Goal: Check status: Check status

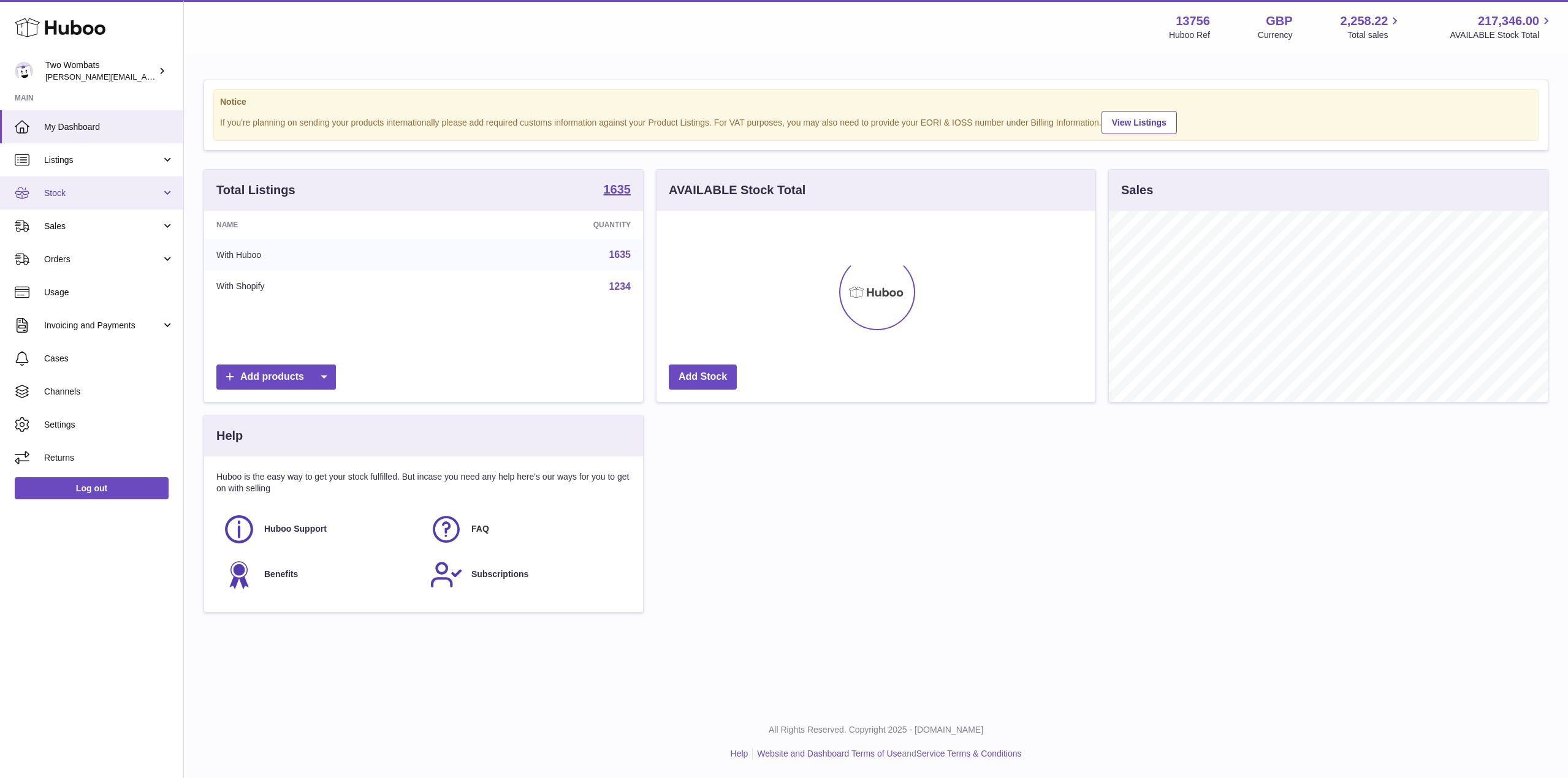
scroll to position [191, 439]
click at [157, 194] on span "Stock" at bounding box center [103, 193] width 117 height 11
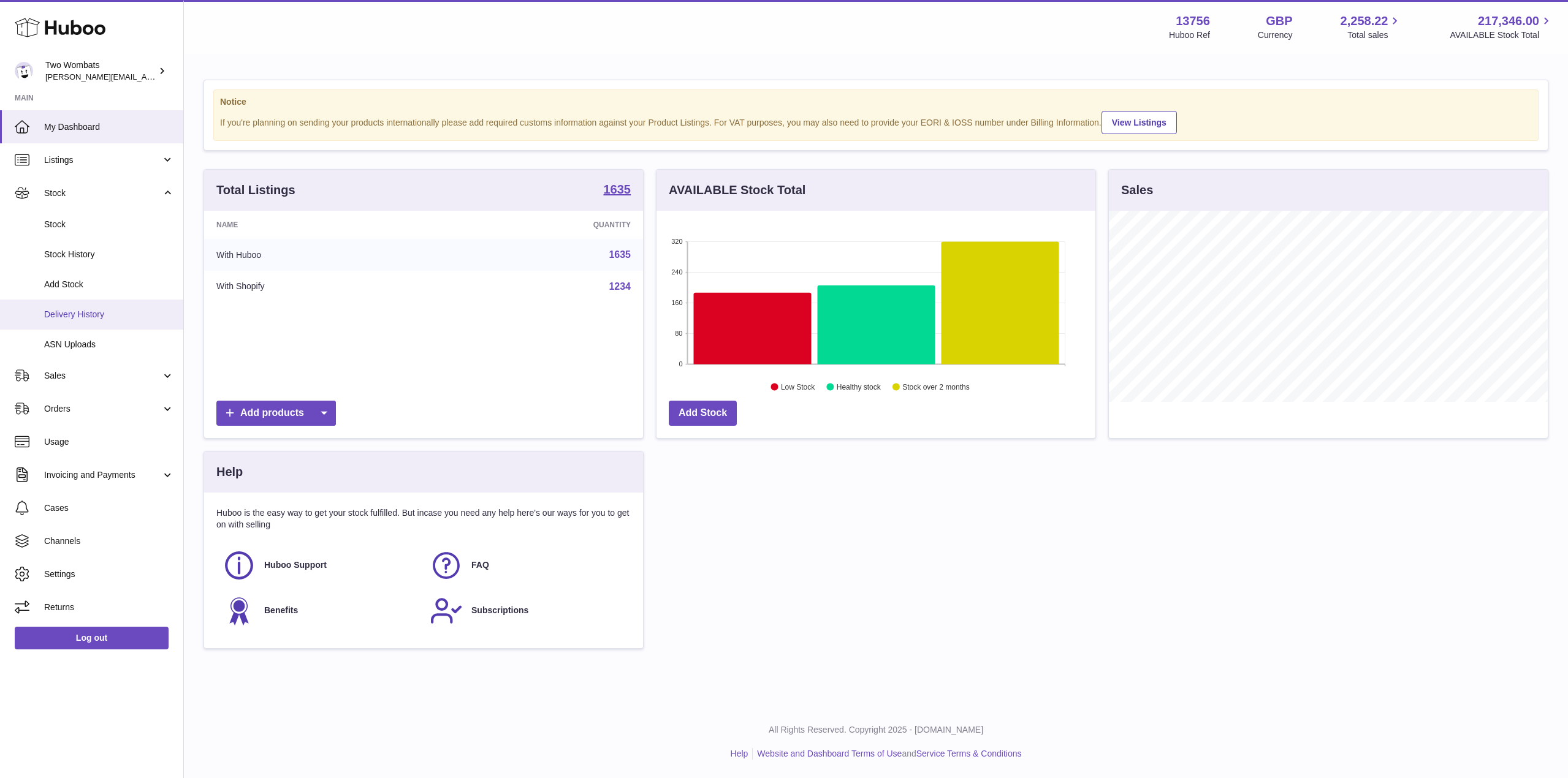
click at [103, 302] on link "Delivery History" at bounding box center [92, 315] width 184 height 30
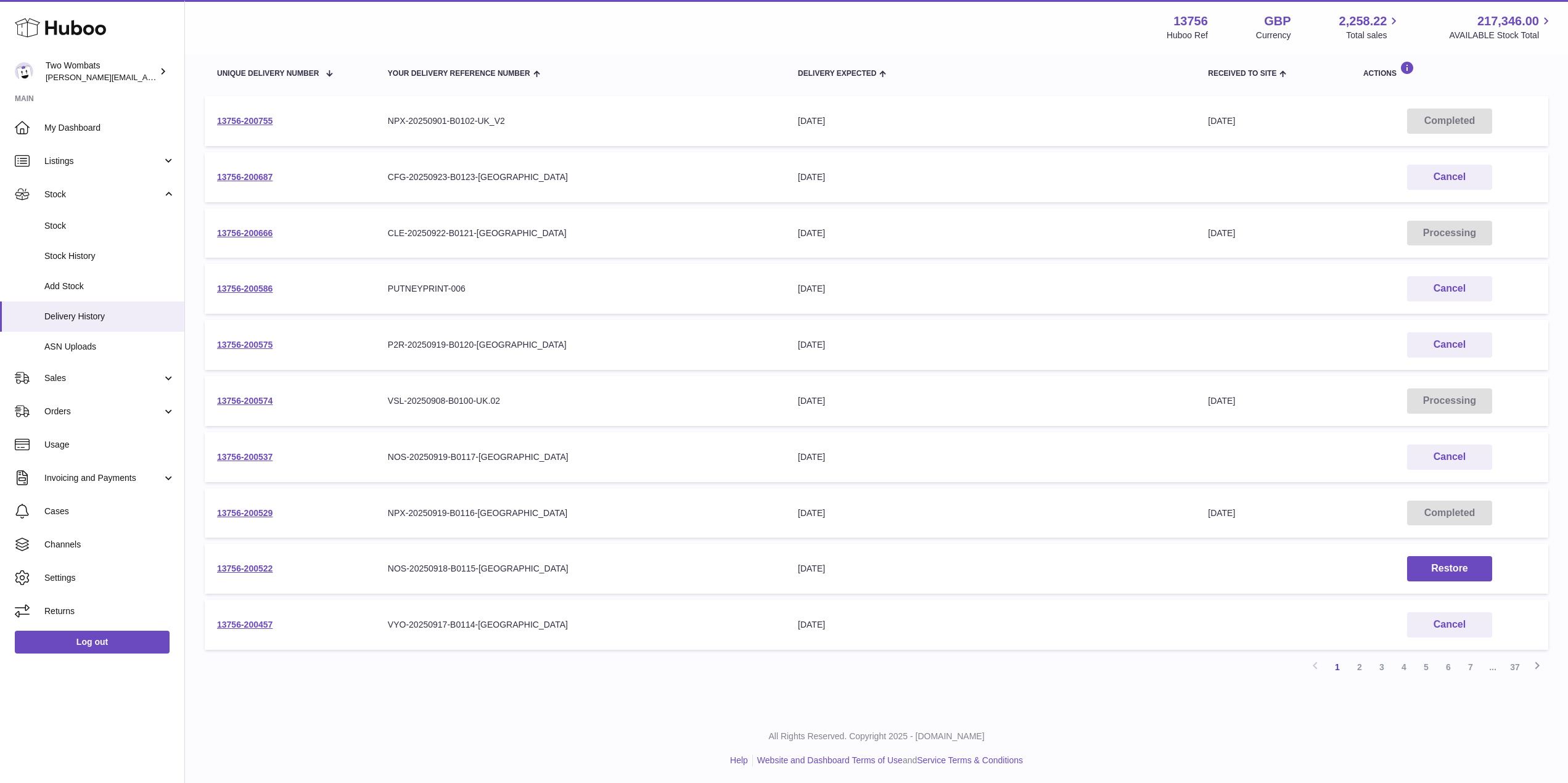
scroll to position [149, 0]
click at [1359, 667] on link "2" at bounding box center [1359, 666] width 22 height 22
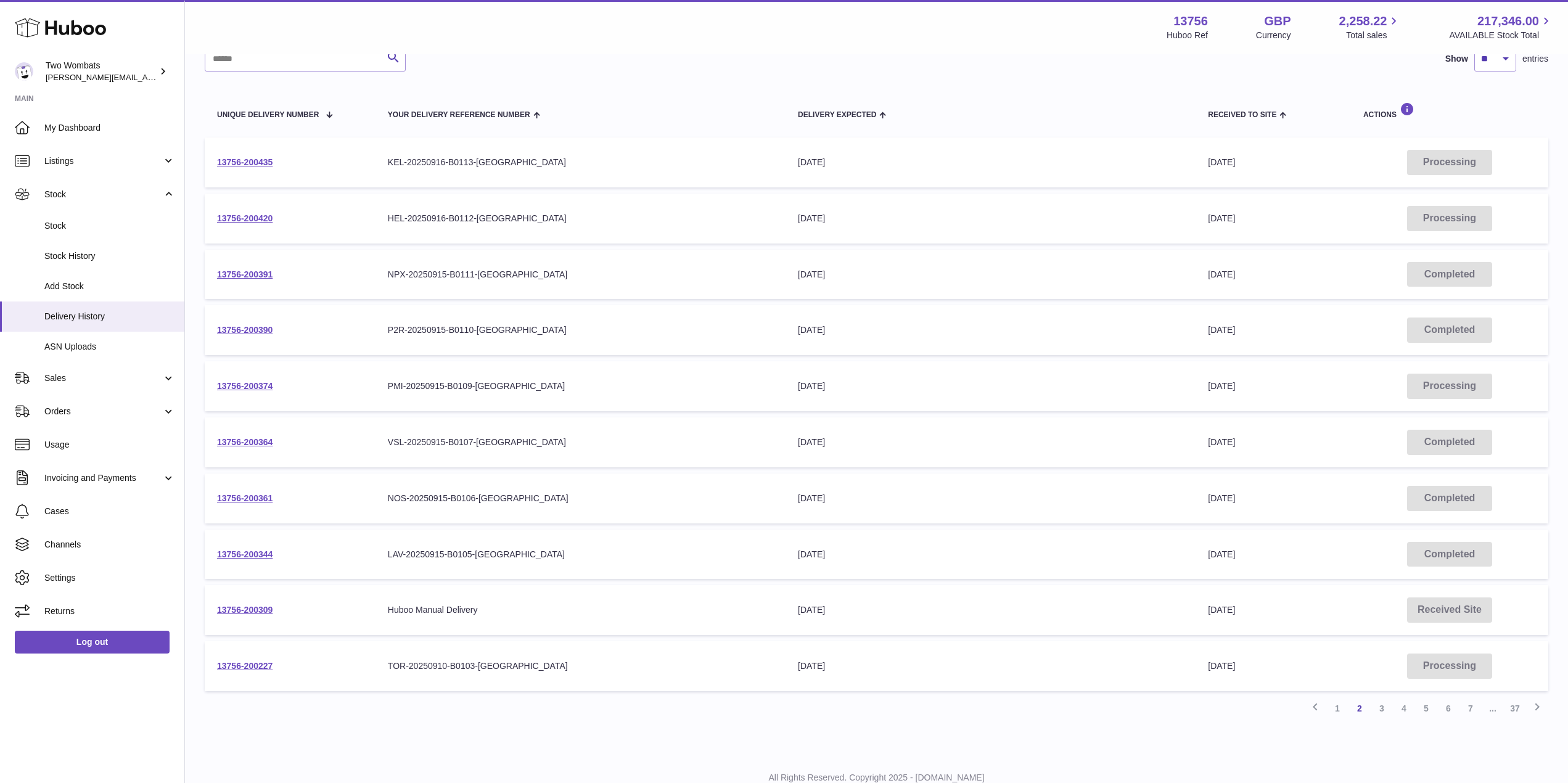
scroll to position [106, 0]
click at [243, 381] on td "13756-200374" at bounding box center [290, 387] width 171 height 50
click at [241, 387] on link "13756-200374" at bounding box center [244, 387] width 55 height 10
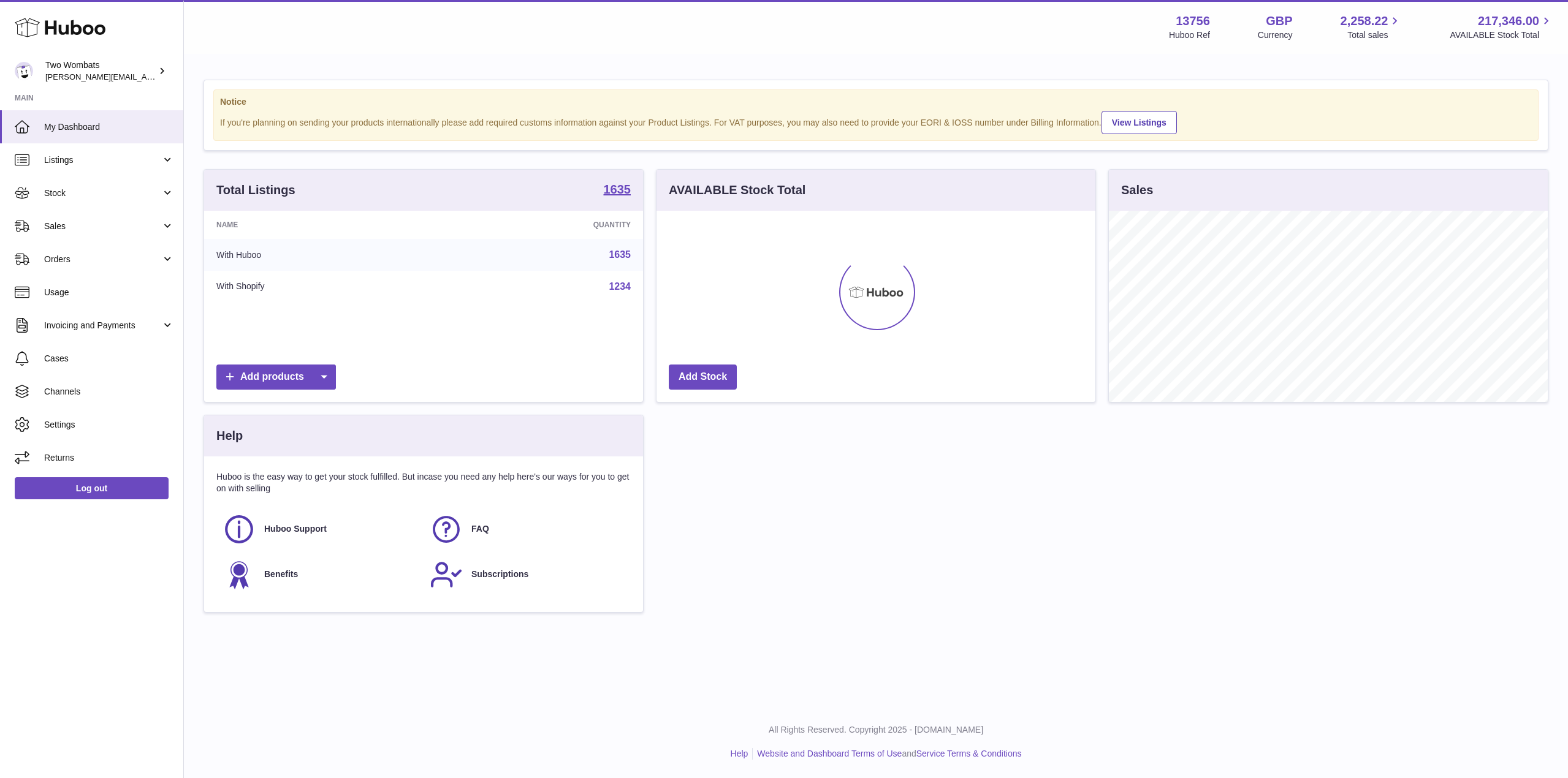
scroll to position [191, 439]
click at [161, 195] on span "Stock" at bounding box center [103, 193] width 117 height 11
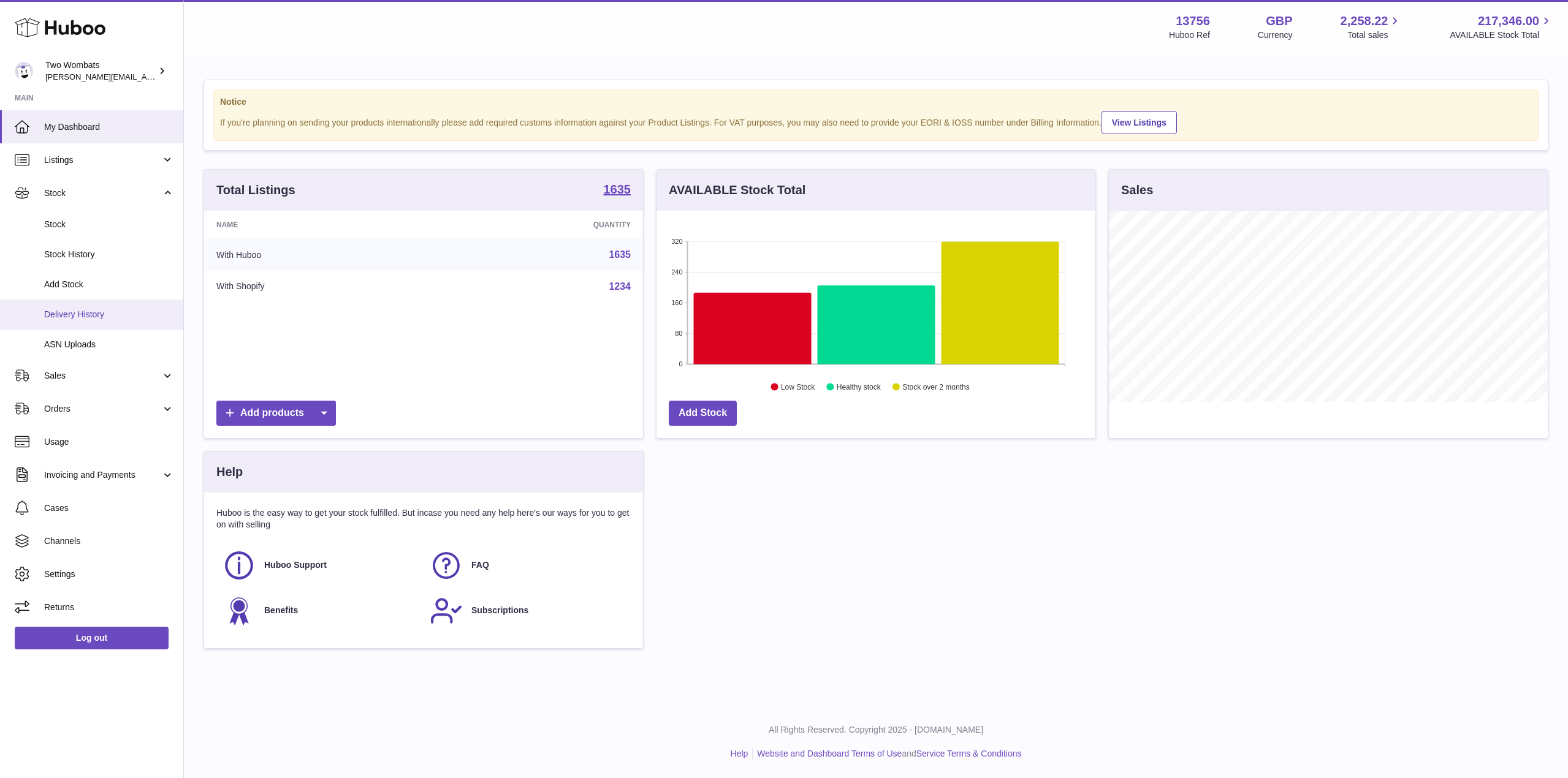
click at [125, 317] on span "Delivery History" at bounding box center [109, 315] width 130 height 11
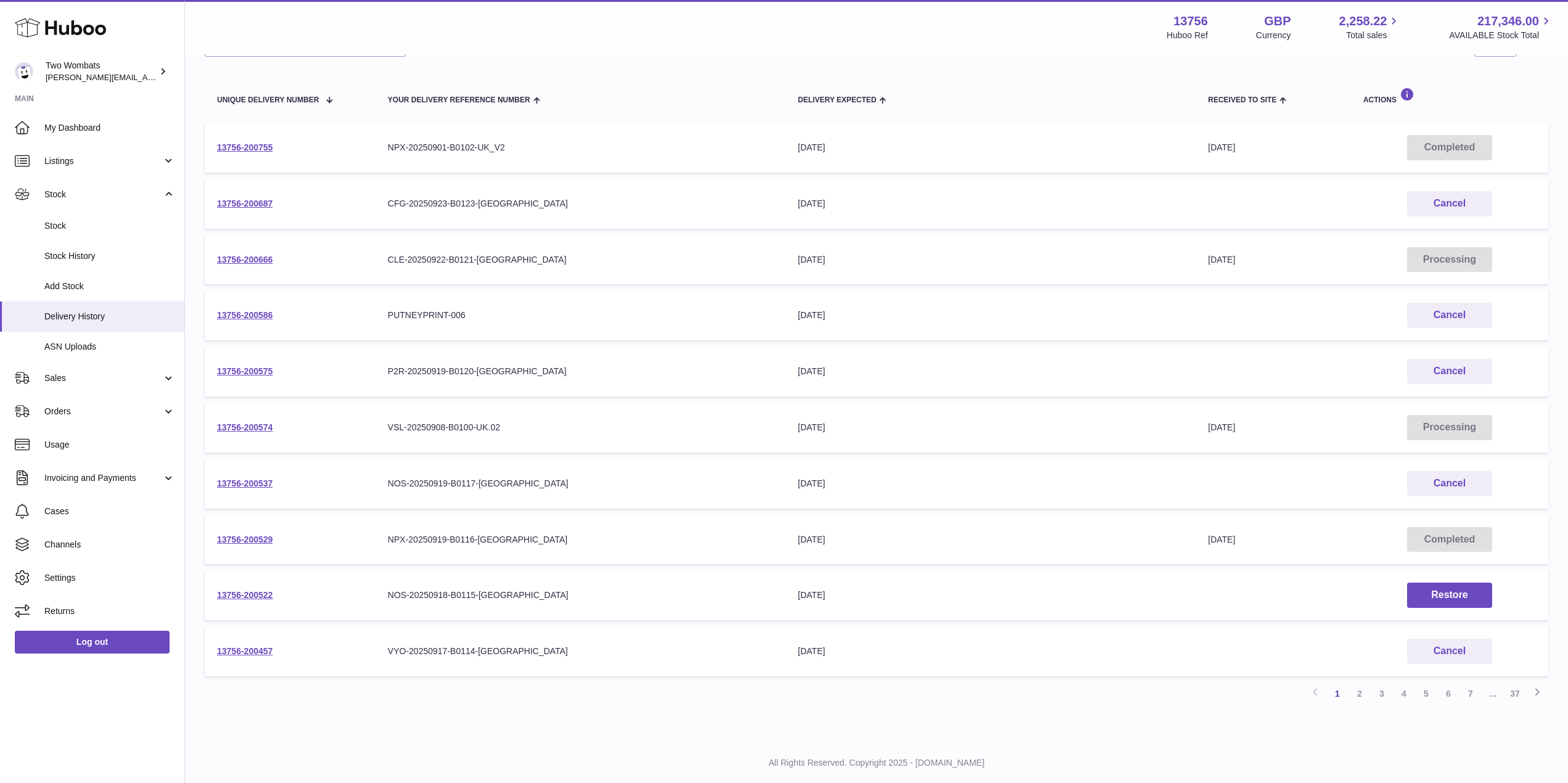
scroll to position [119, 0]
click at [246, 247] on td "13756-200666" at bounding box center [290, 263] width 171 height 50
click at [254, 260] on link "13756-200666" at bounding box center [244, 263] width 55 height 10
click at [576, 450] on td "Your Delivery Reference Number VSL-20250908-B0100-UK.02" at bounding box center [580, 431] width 410 height 50
click at [1359, 703] on link "2" at bounding box center [1359, 696] width 22 height 22
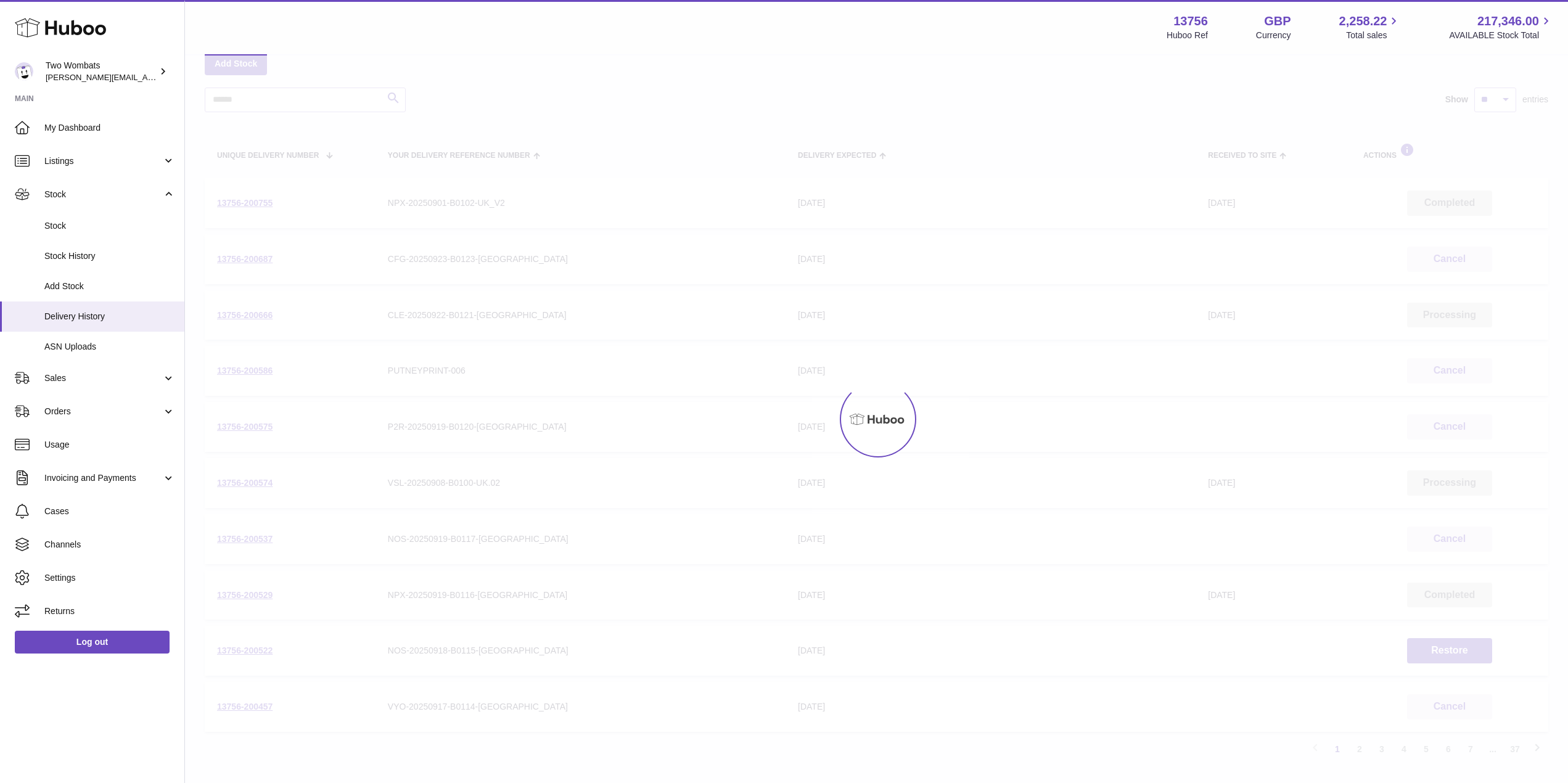
scroll to position [55, 0]
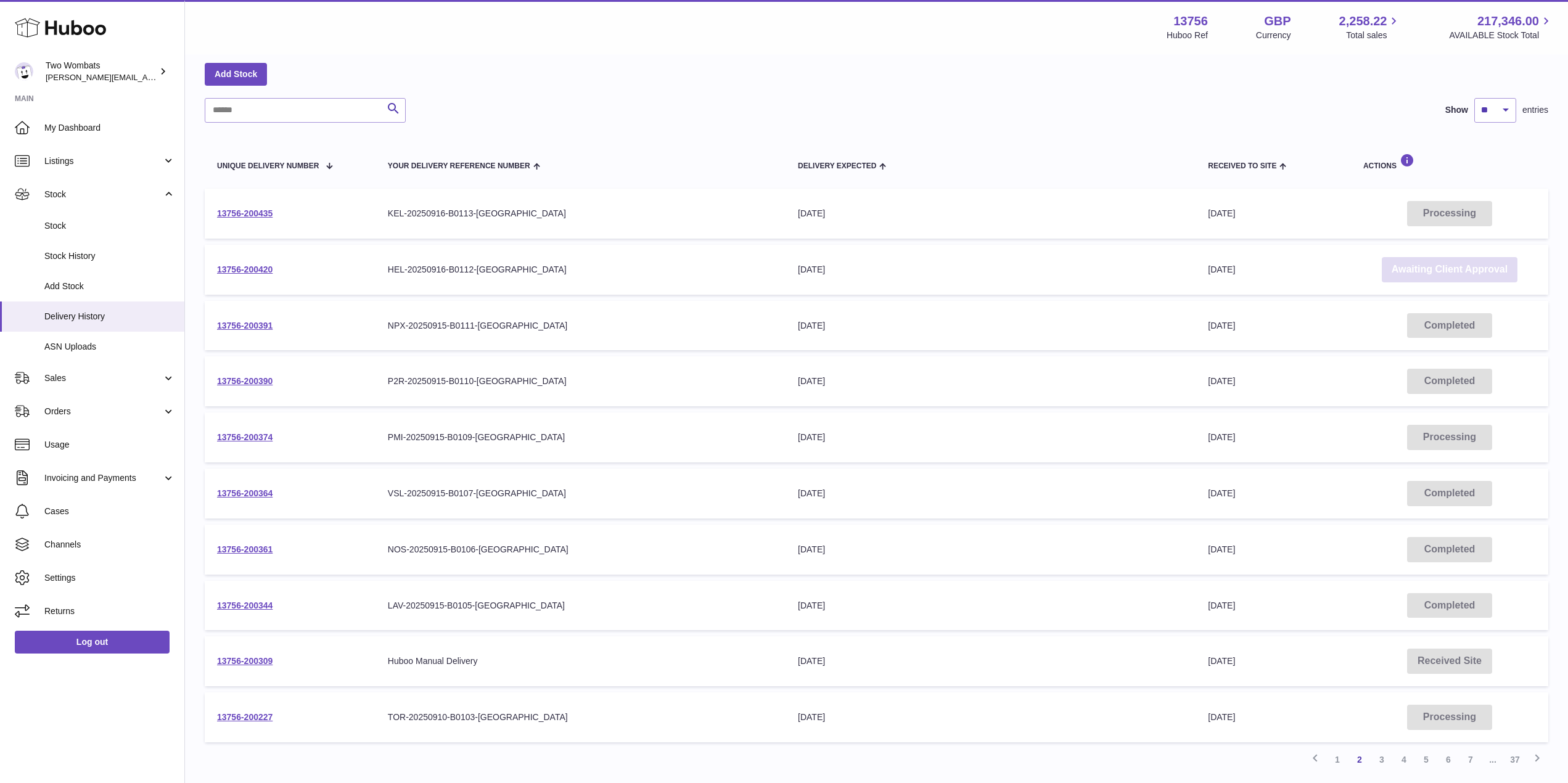
click at [1430, 265] on link "Awaiting Client Approval" at bounding box center [1449, 270] width 135 height 26
click at [1399, 260] on link "Awaiting Client Approval" at bounding box center [1449, 270] width 135 height 26
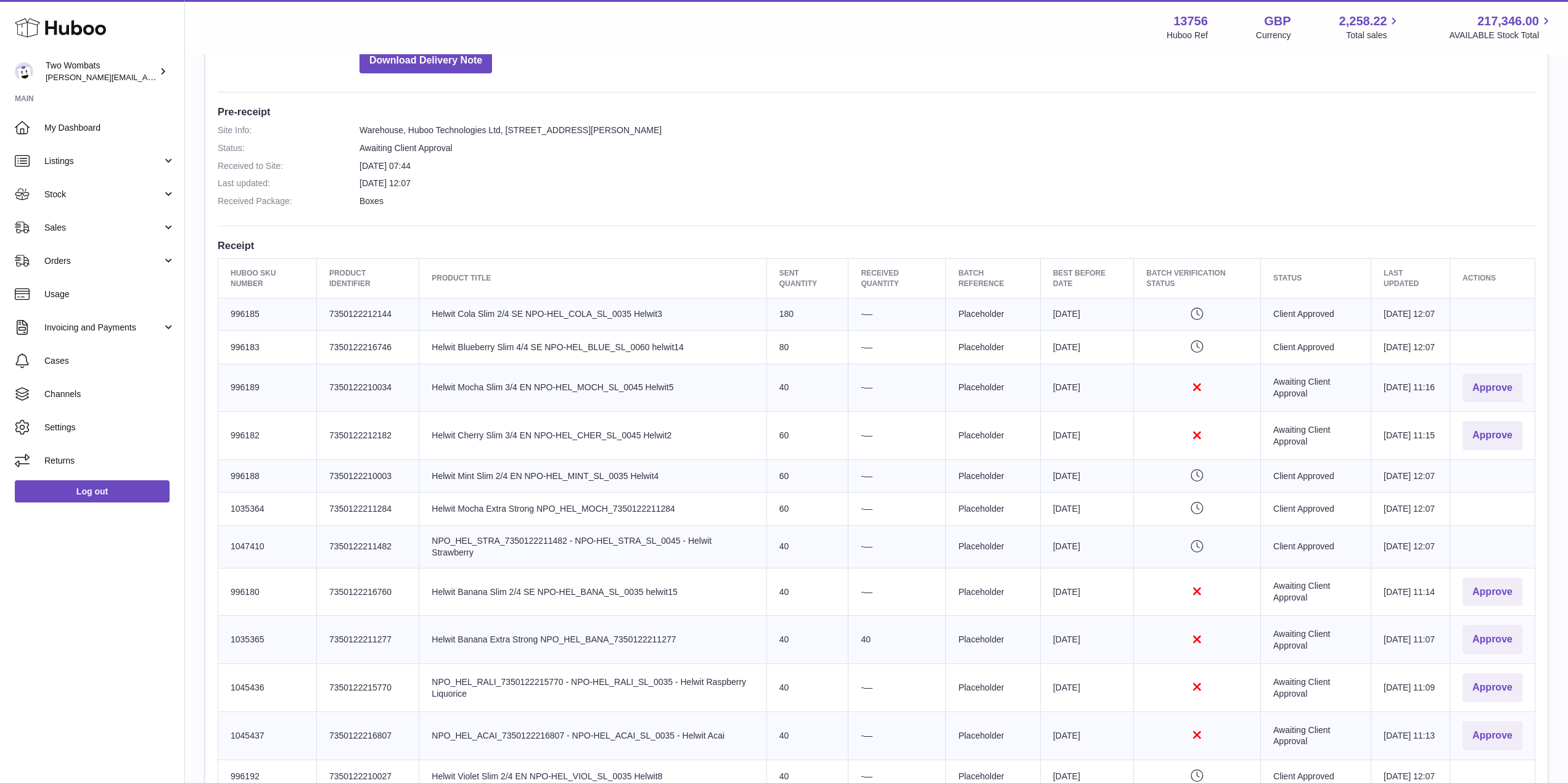
scroll to position [285, 0]
click at [1486, 401] on button "Approve" at bounding box center [1492, 386] width 60 height 29
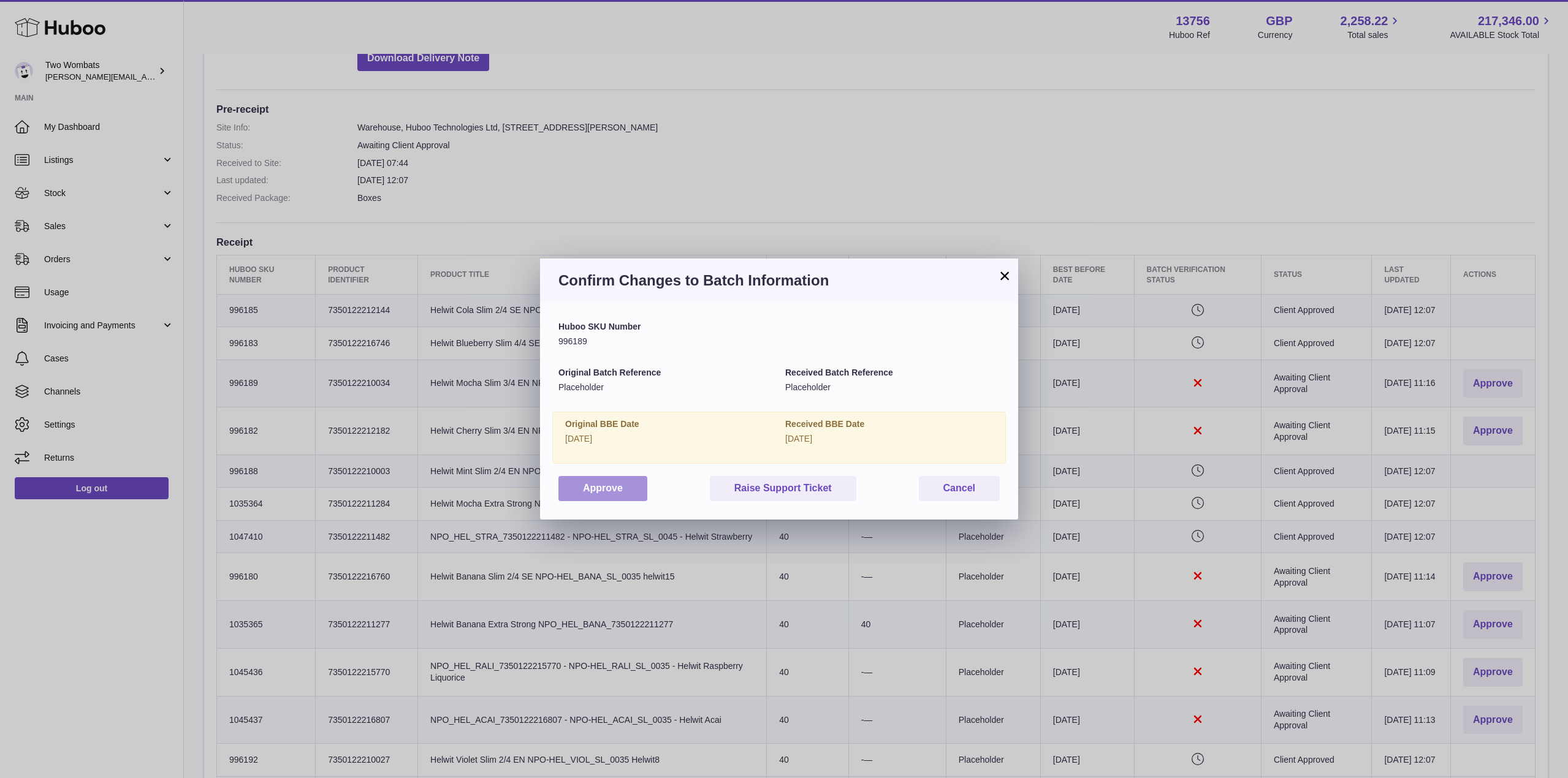
click at [593, 492] on button "Approve" at bounding box center [603, 489] width 89 height 25
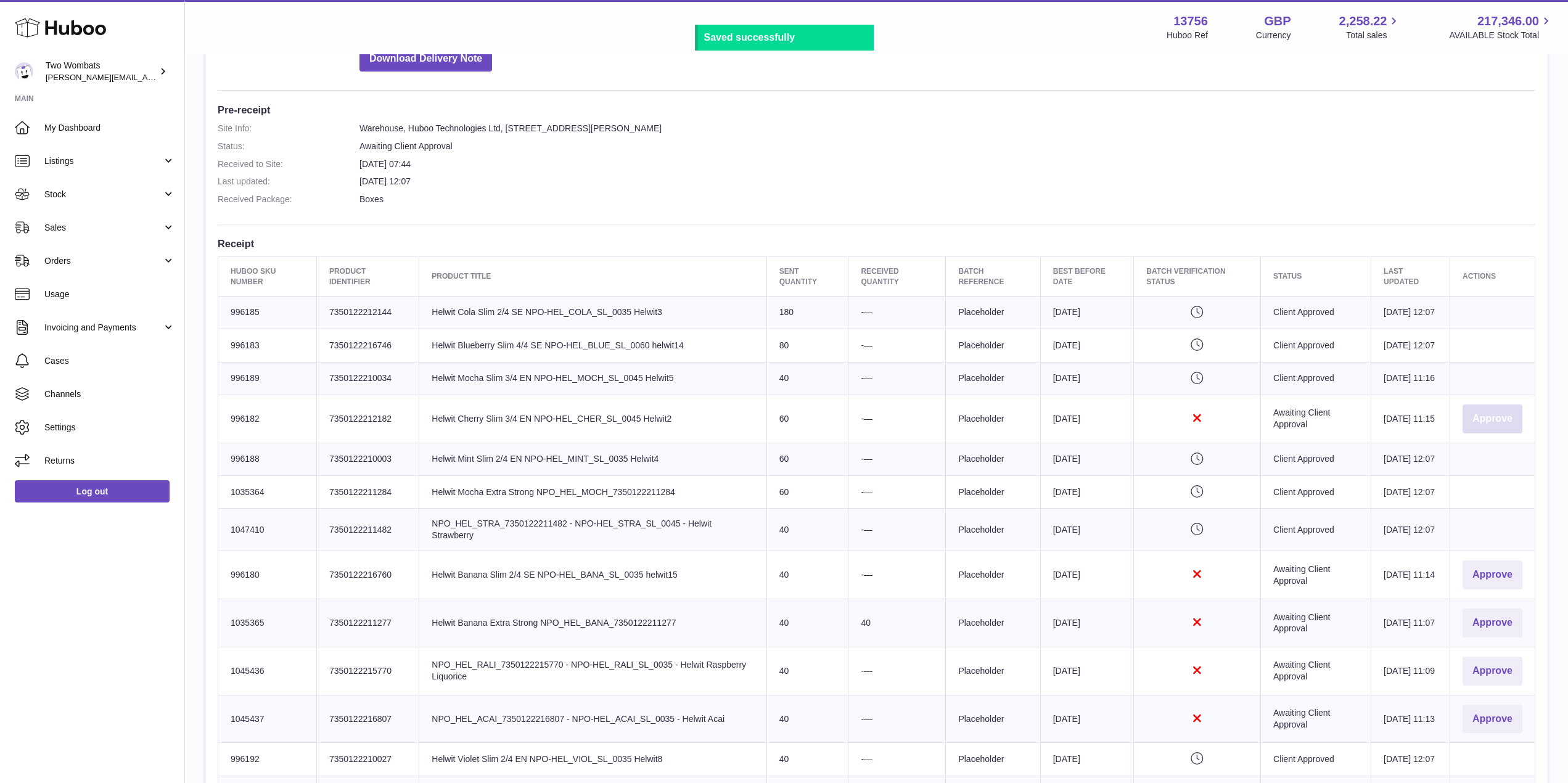
click at [1496, 434] on button "Approve" at bounding box center [1492, 418] width 60 height 29
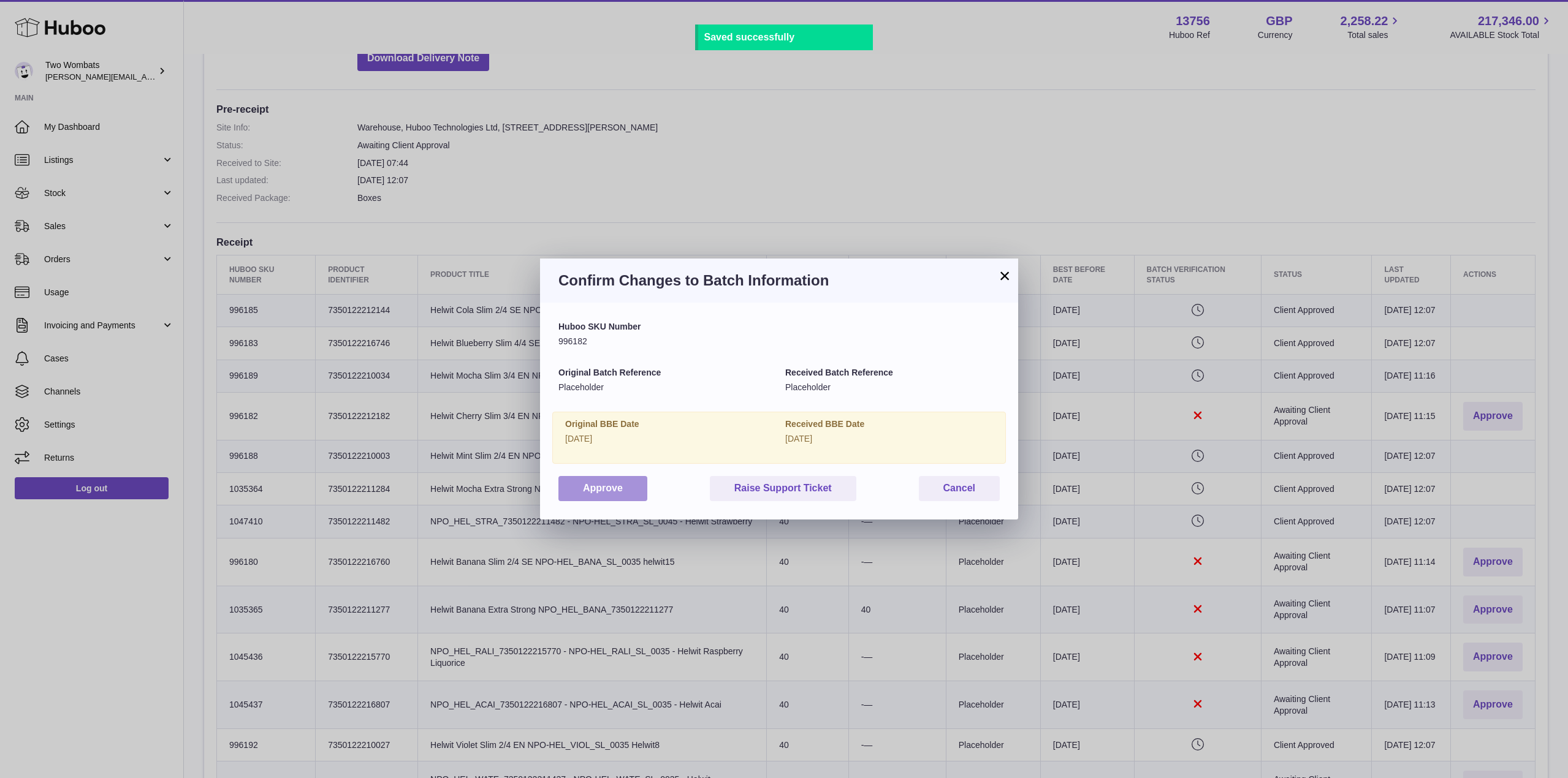
click at [612, 494] on button "Approve" at bounding box center [603, 489] width 89 height 25
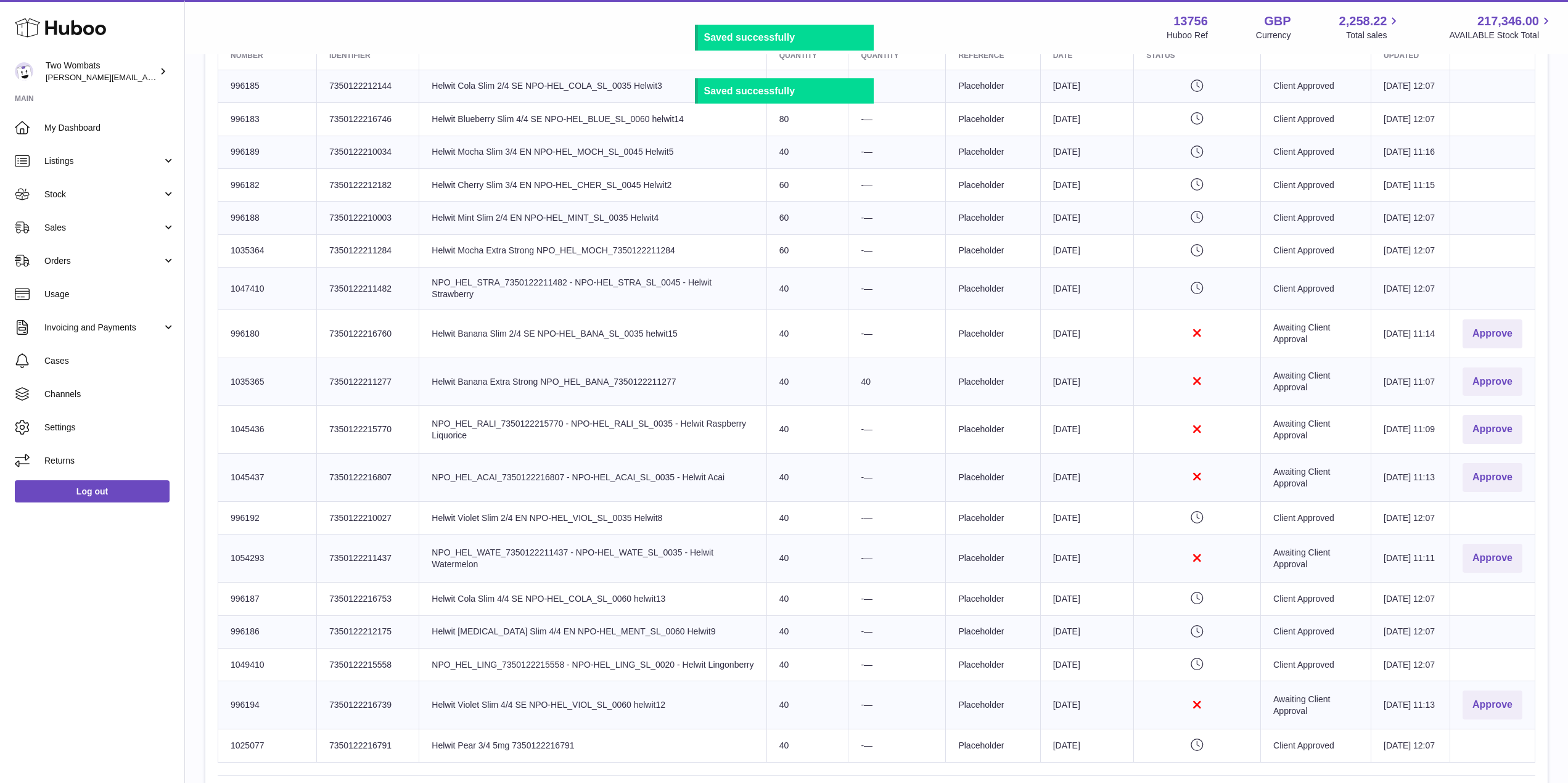
scroll to position [512, 0]
click at [1473, 348] on button "Approve" at bounding box center [1492, 333] width 60 height 29
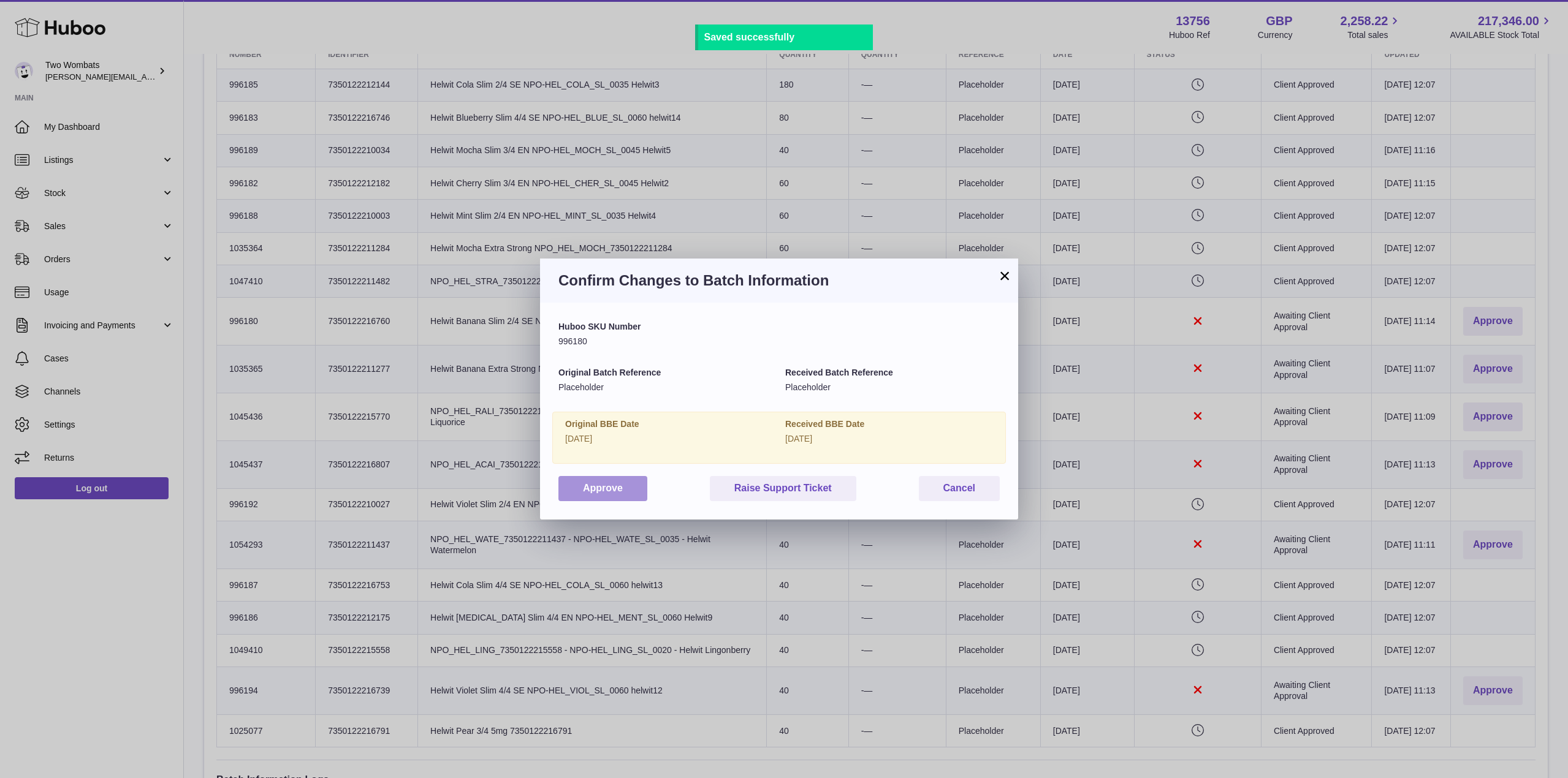
click at [641, 478] on button "Approve" at bounding box center [603, 489] width 89 height 25
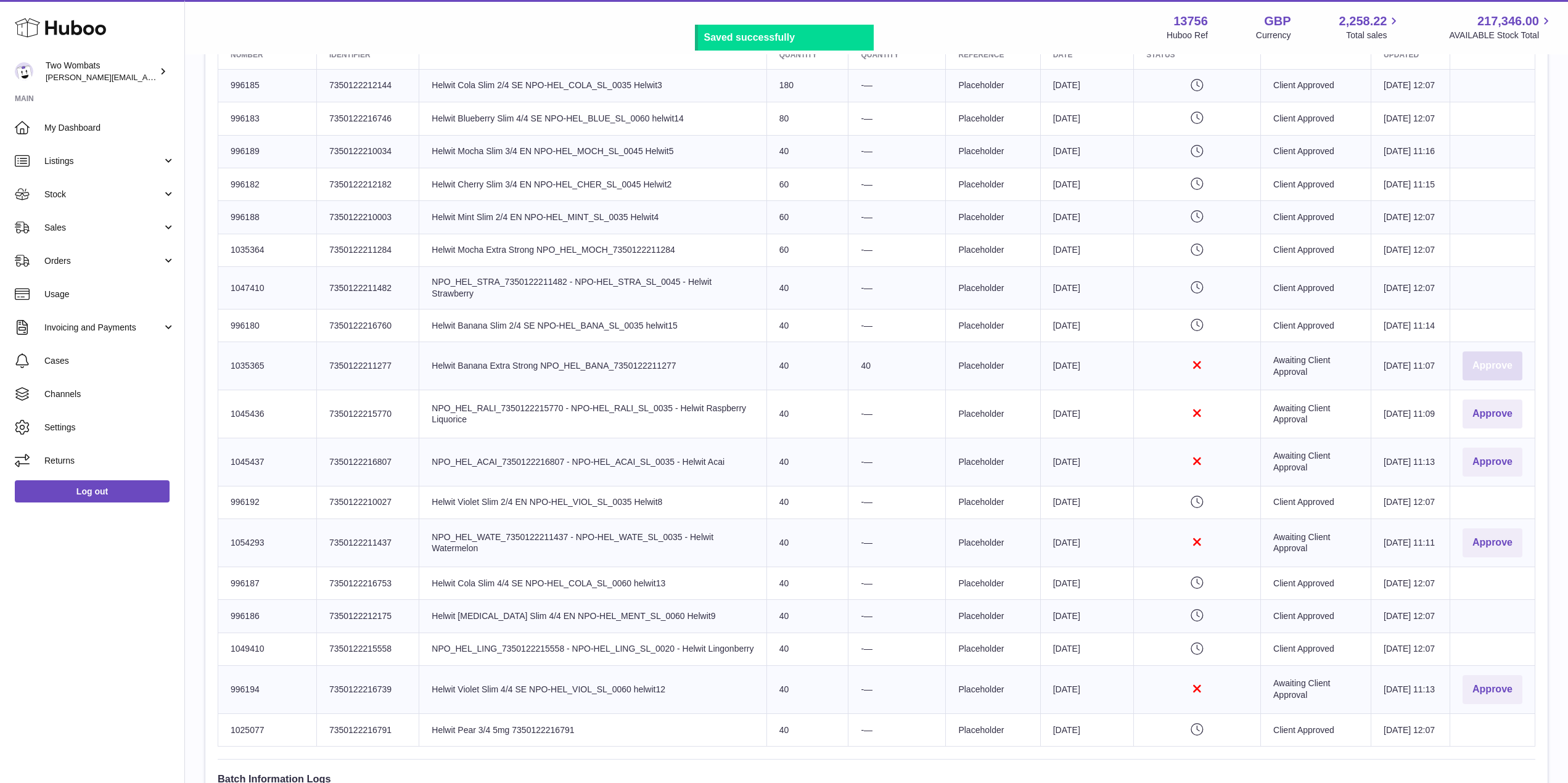
click at [1514, 380] on button "Approve" at bounding box center [1492, 366] width 60 height 29
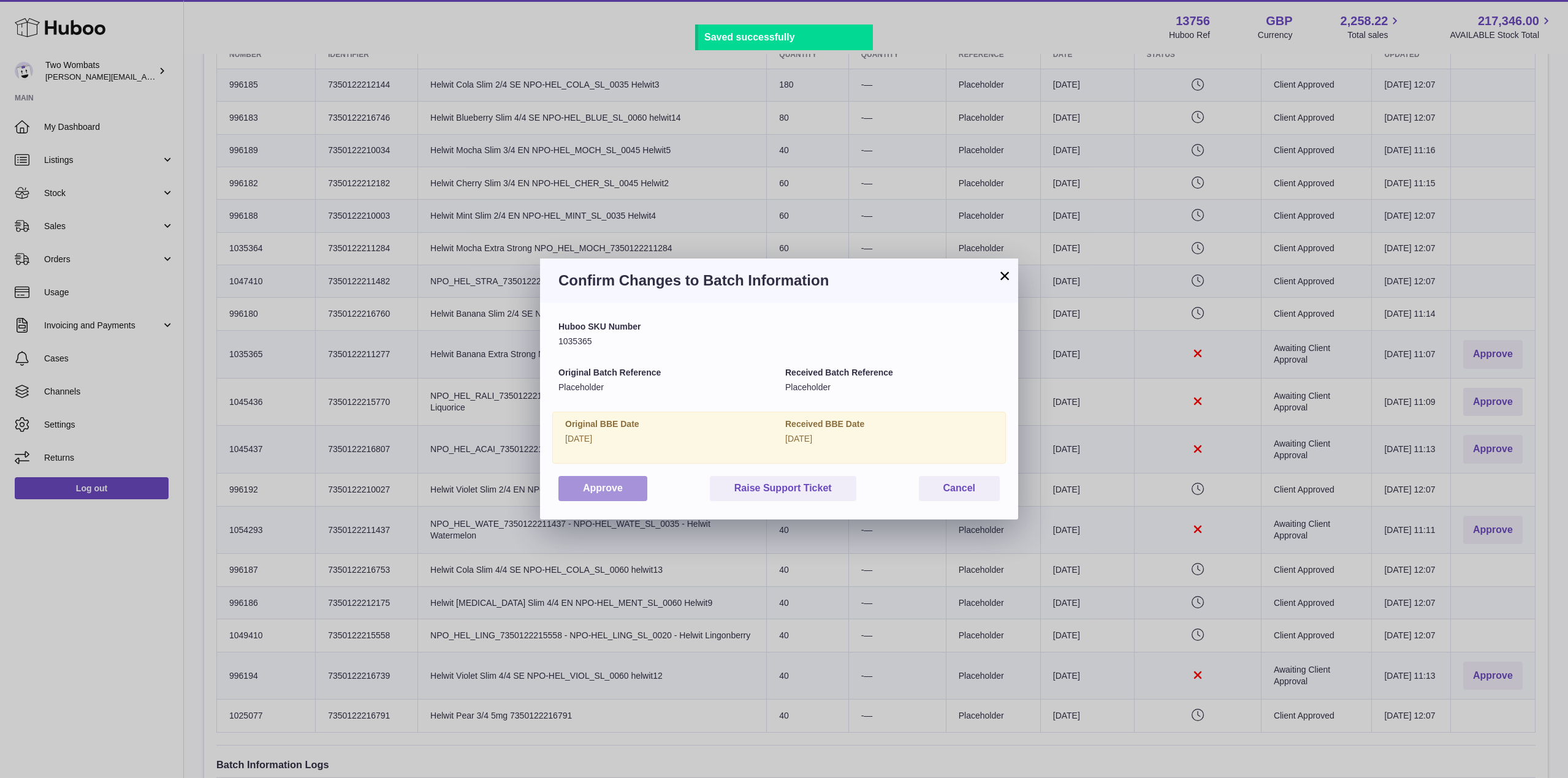
click at [611, 485] on button "Approve" at bounding box center [603, 489] width 89 height 25
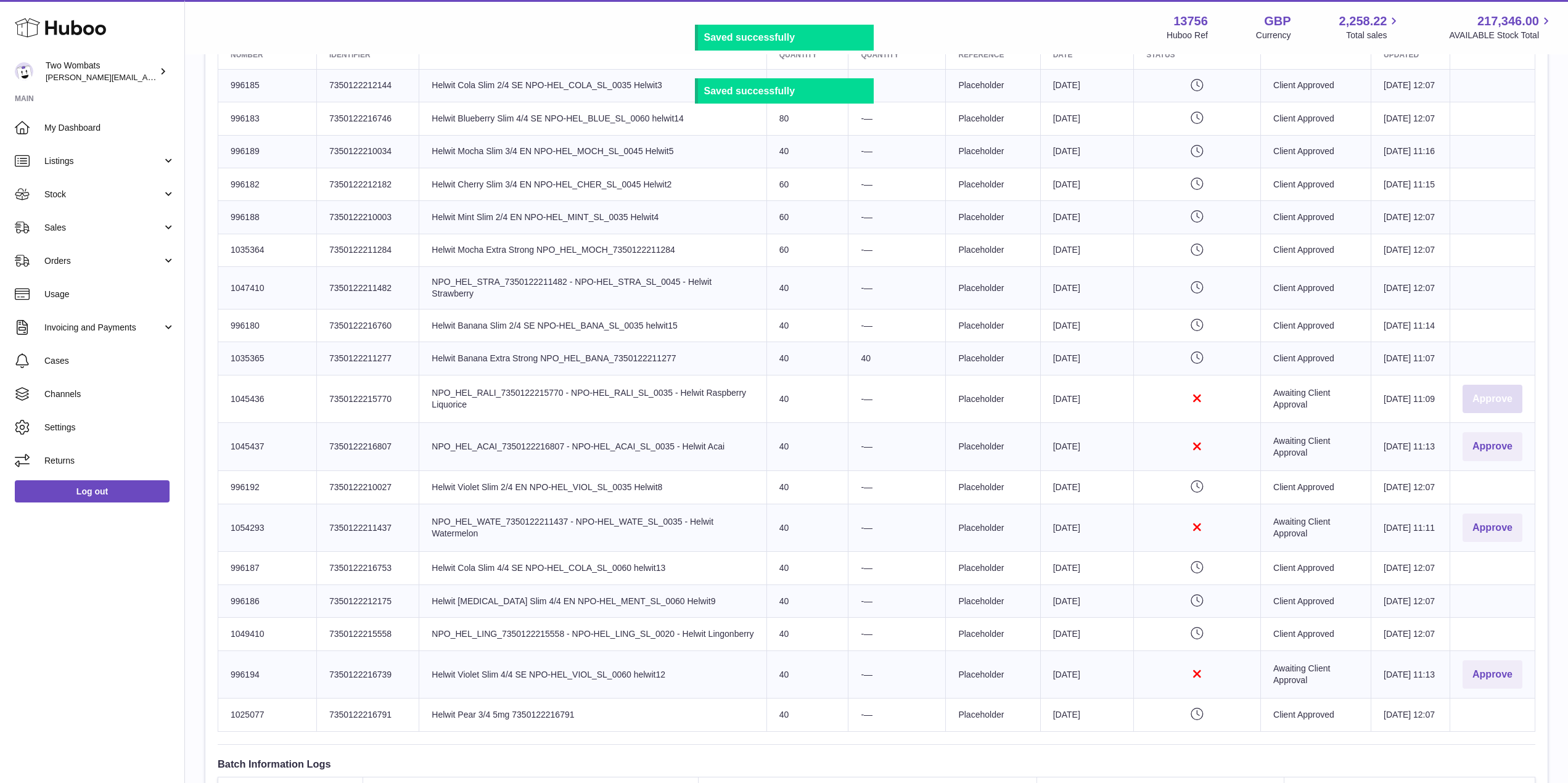
click at [1509, 414] on button "Approve" at bounding box center [1492, 399] width 60 height 29
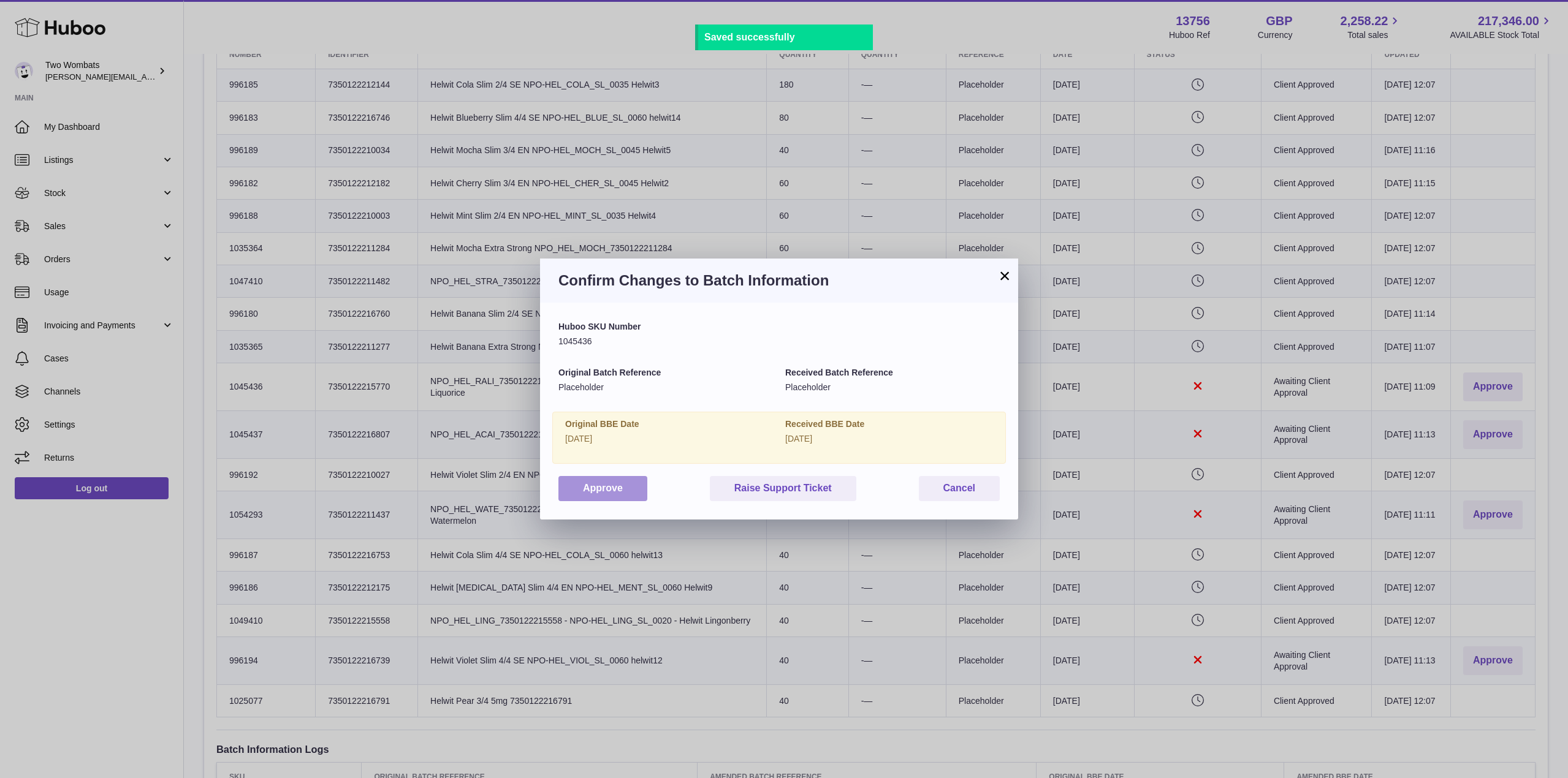
click at [596, 480] on button "Approve" at bounding box center [603, 489] width 89 height 25
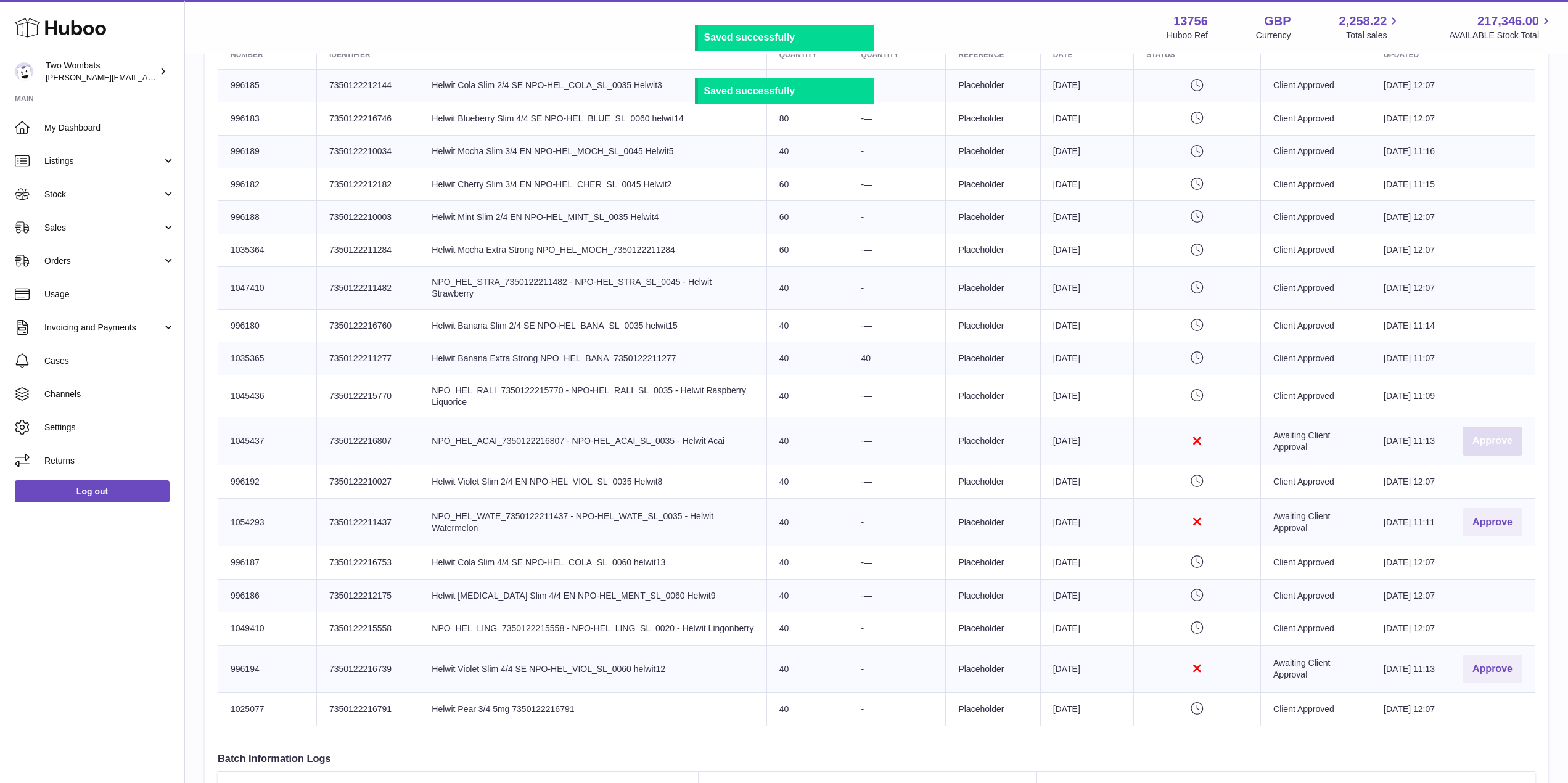
click at [1506, 455] on button "Approve" at bounding box center [1492, 441] width 60 height 29
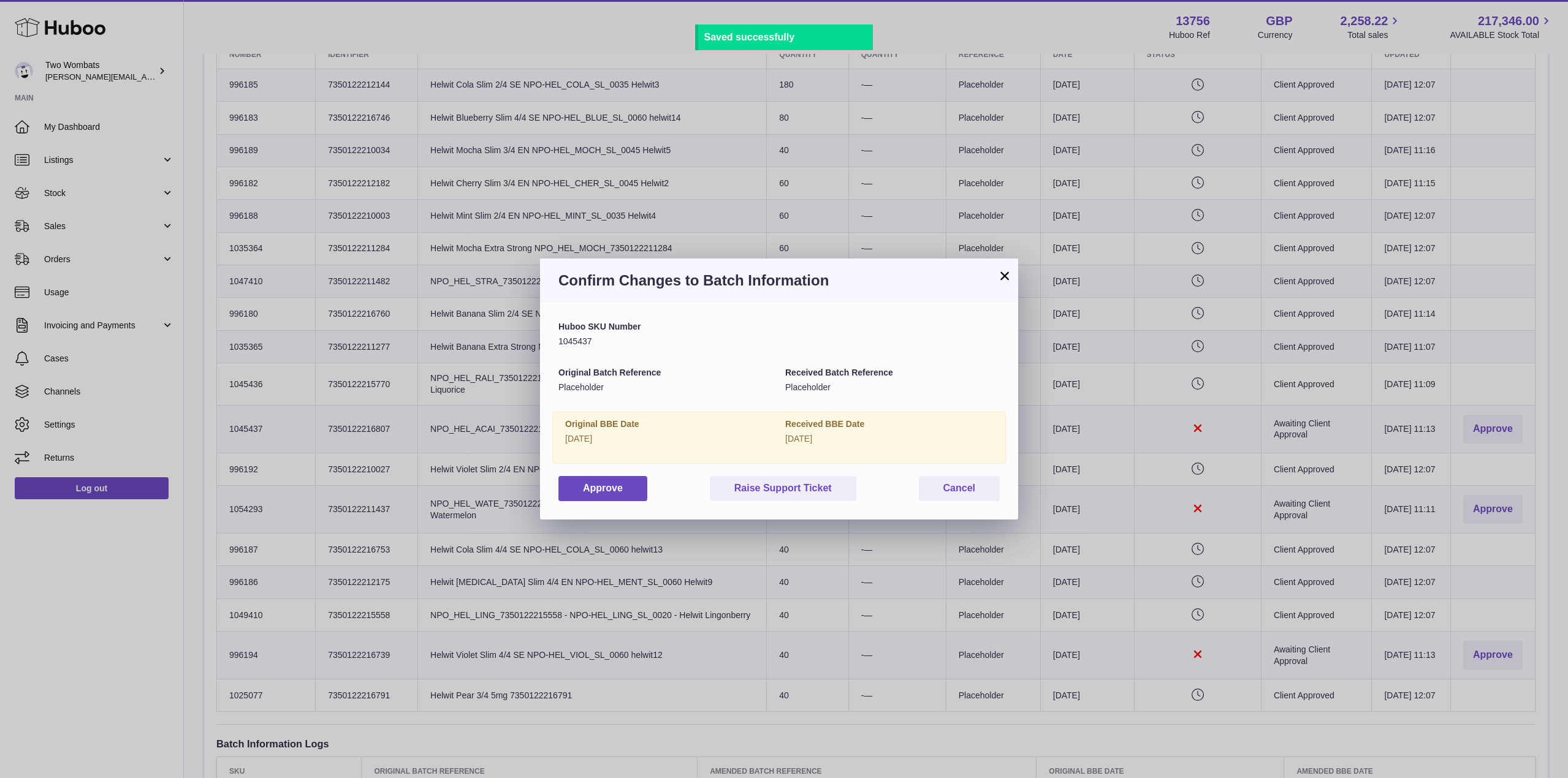
click at [650, 478] on div "Approve Raise Support Ticket Cancel" at bounding box center [779, 489] width 441 height 25
click at [614, 489] on button "Approve" at bounding box center [603, 489] width 89 height 25
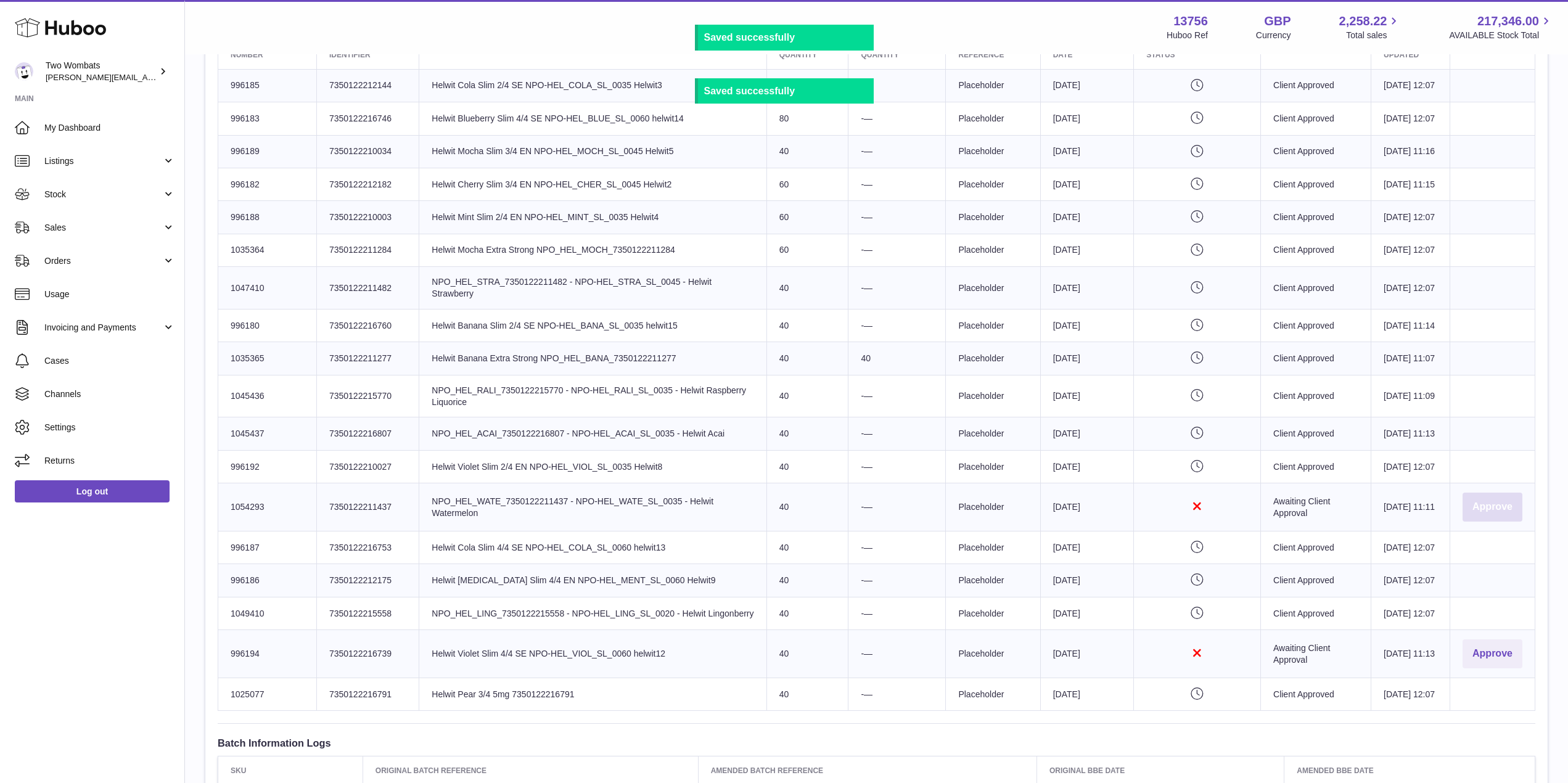
click at [1509, 521] on button "Approve" at bounding box center [1492, 507] width 60 height 29
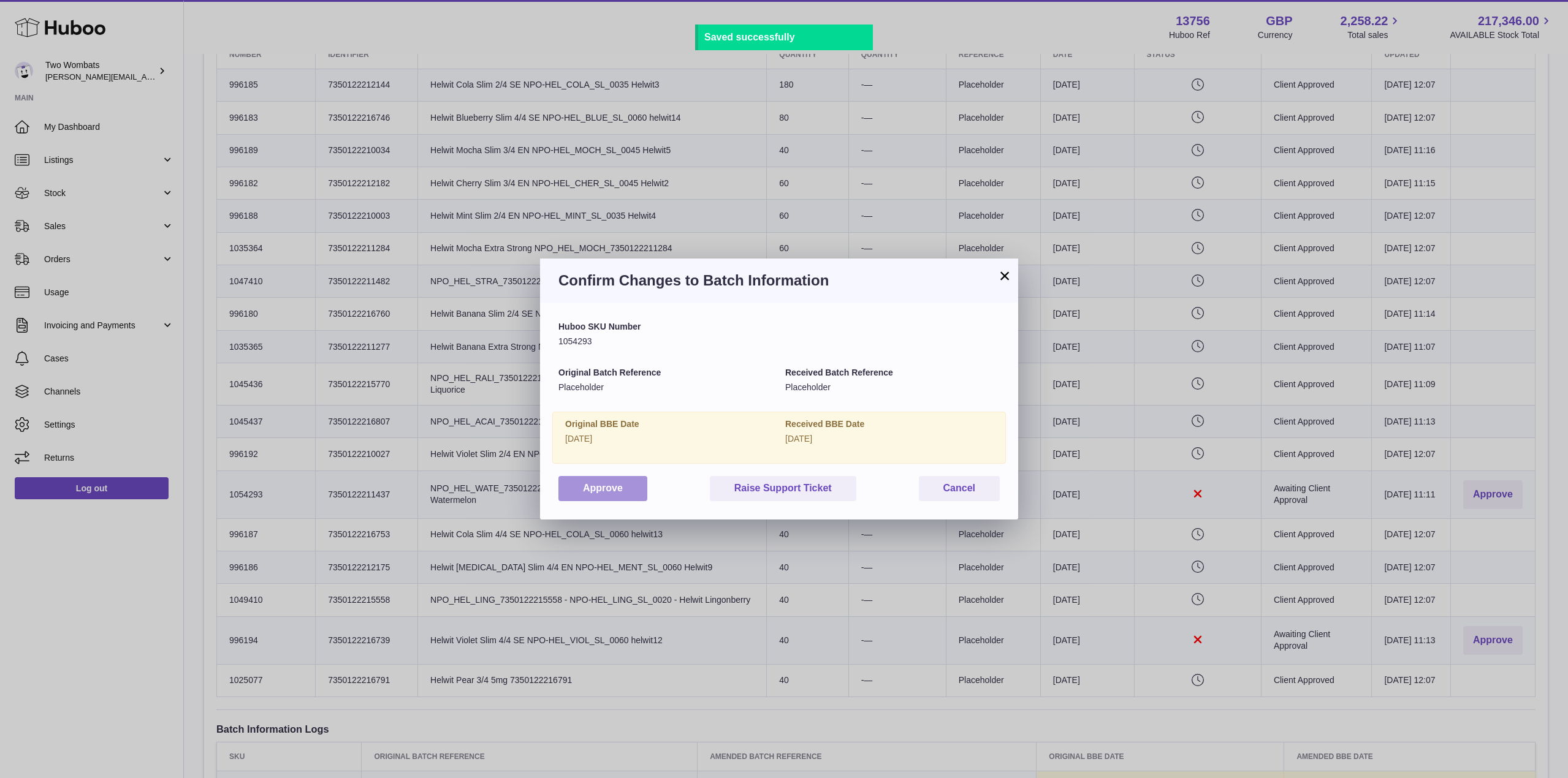
click at [619, 498] on button "Approve" at bounding box center [603, 489] width 89 height 25
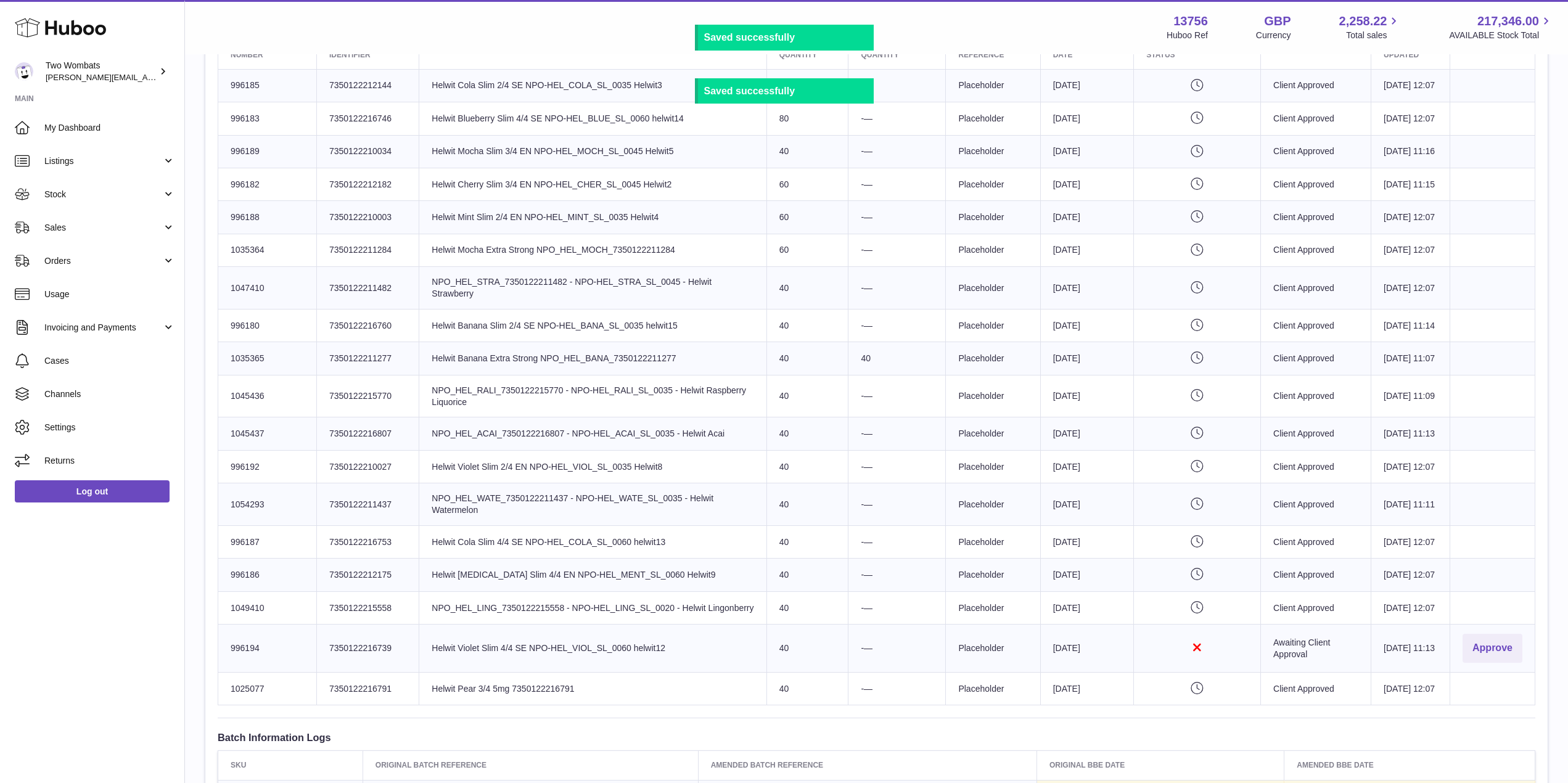
scroll to position [866, 0]
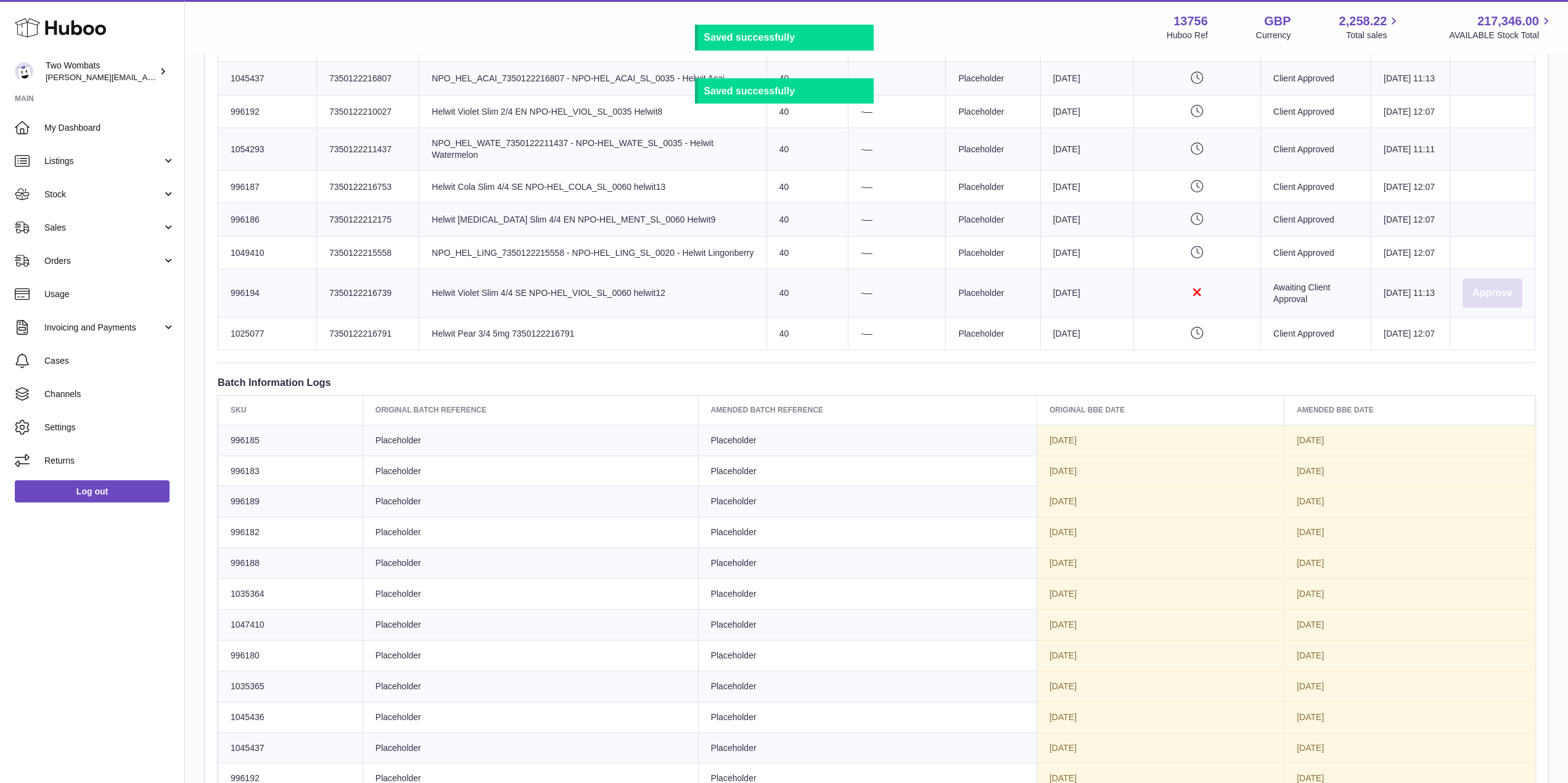
click at [1467, 308] on button "Approve" at bounding box center [1492, 293] width 60 height 29
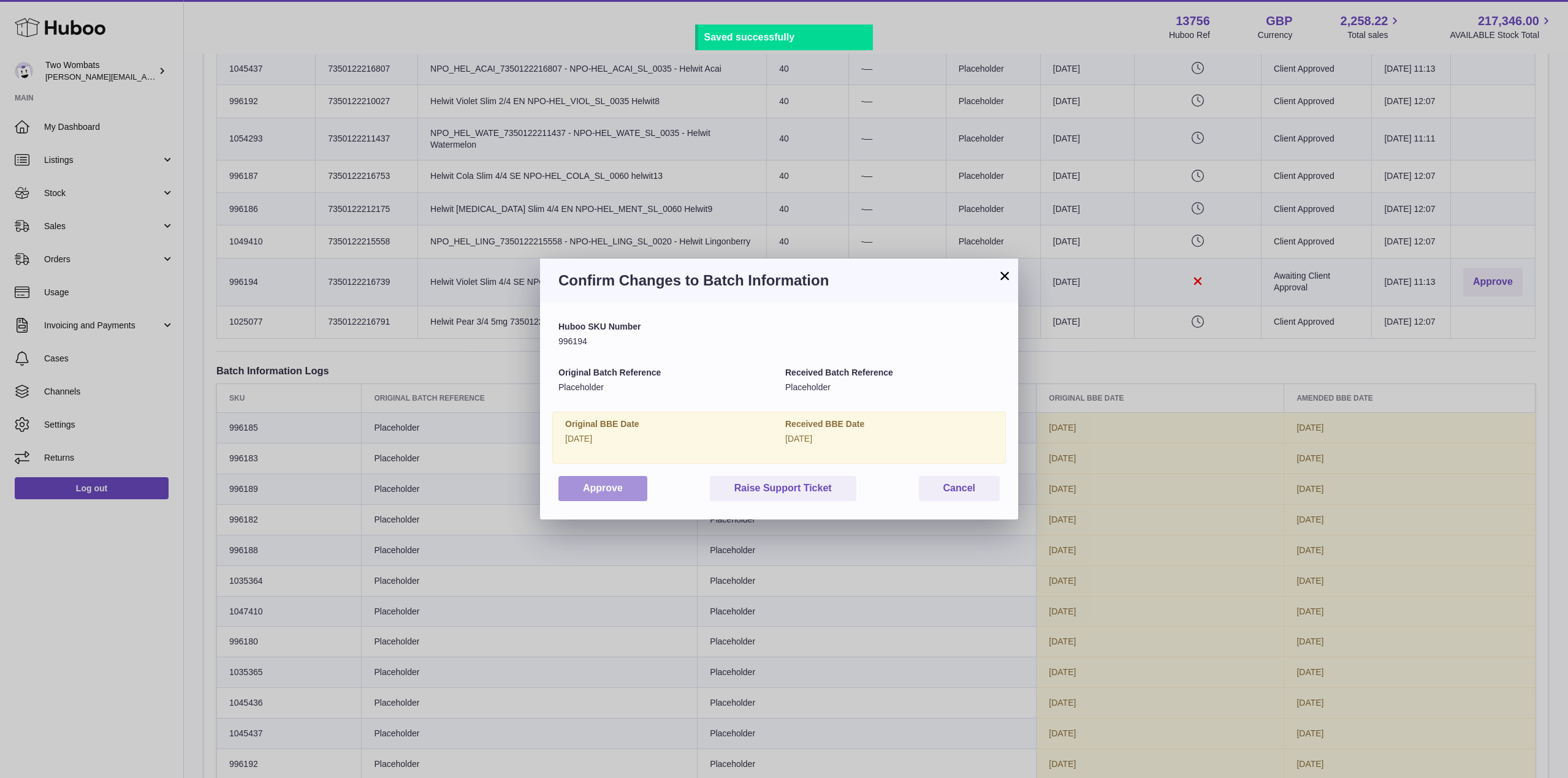
click at [614, 489] on button "Approve" at bounding box center [603, 489] width 89 height 25
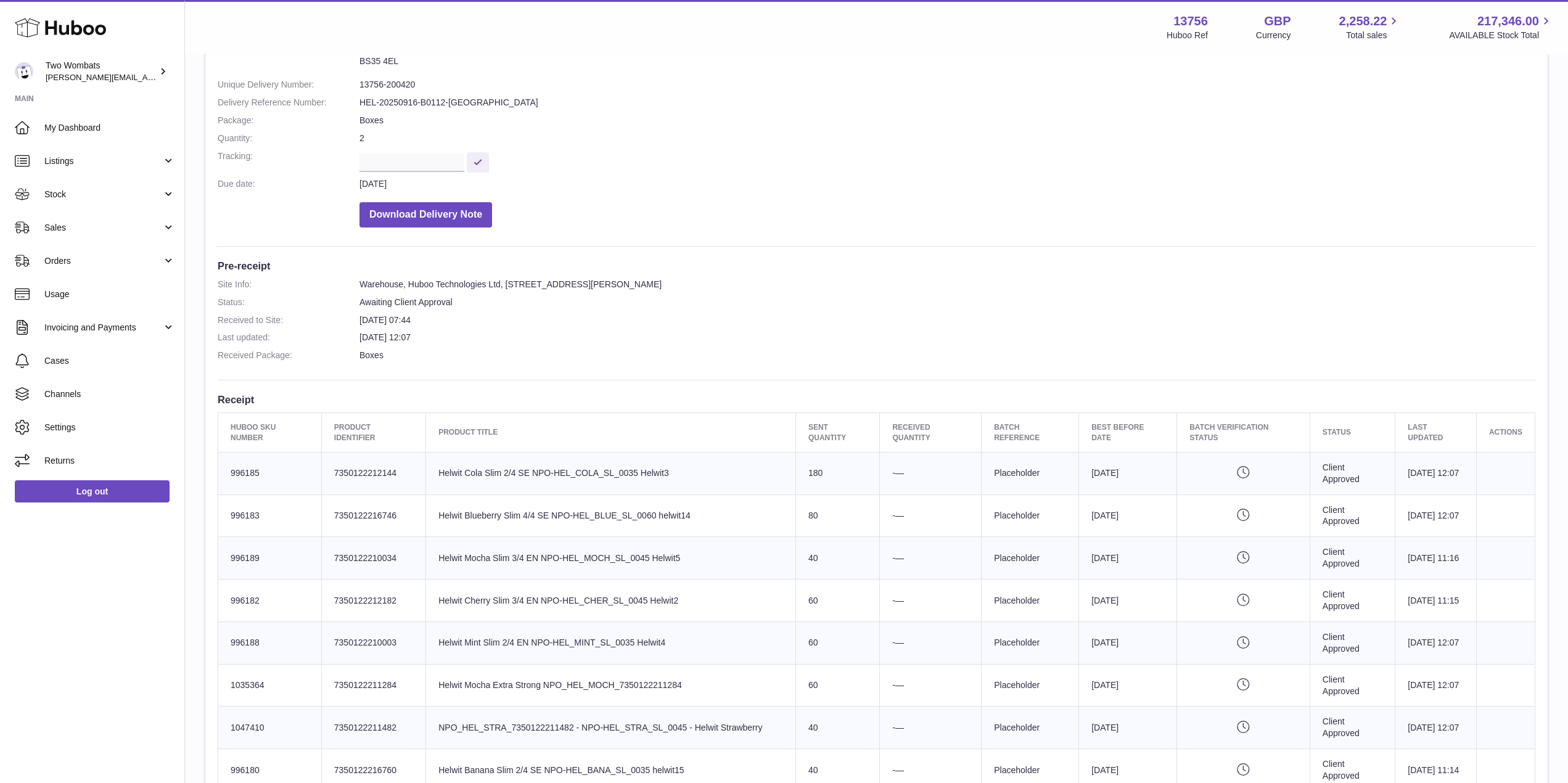
scroll to position [0, 0]
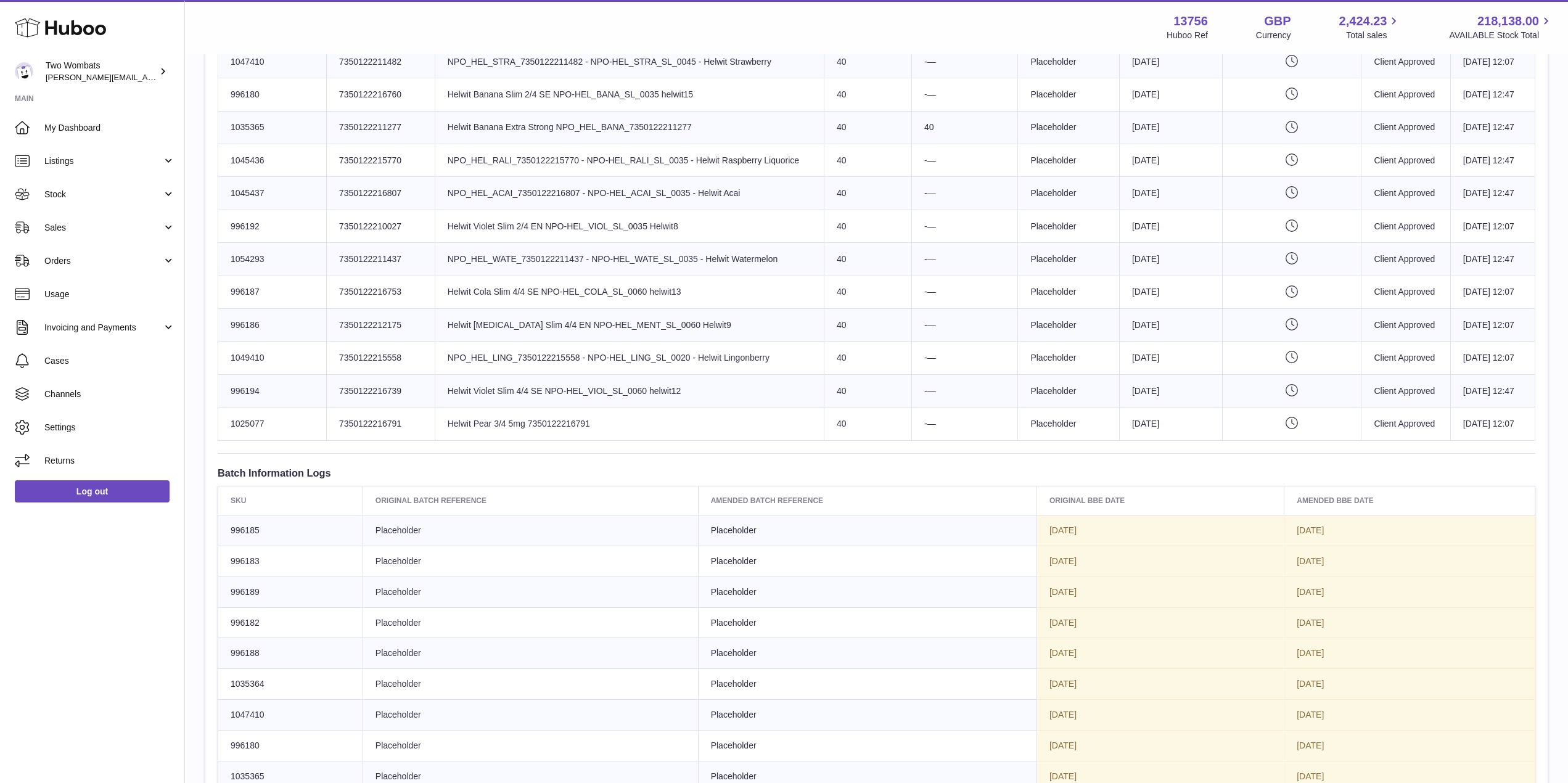
scroll to position [724, 0]
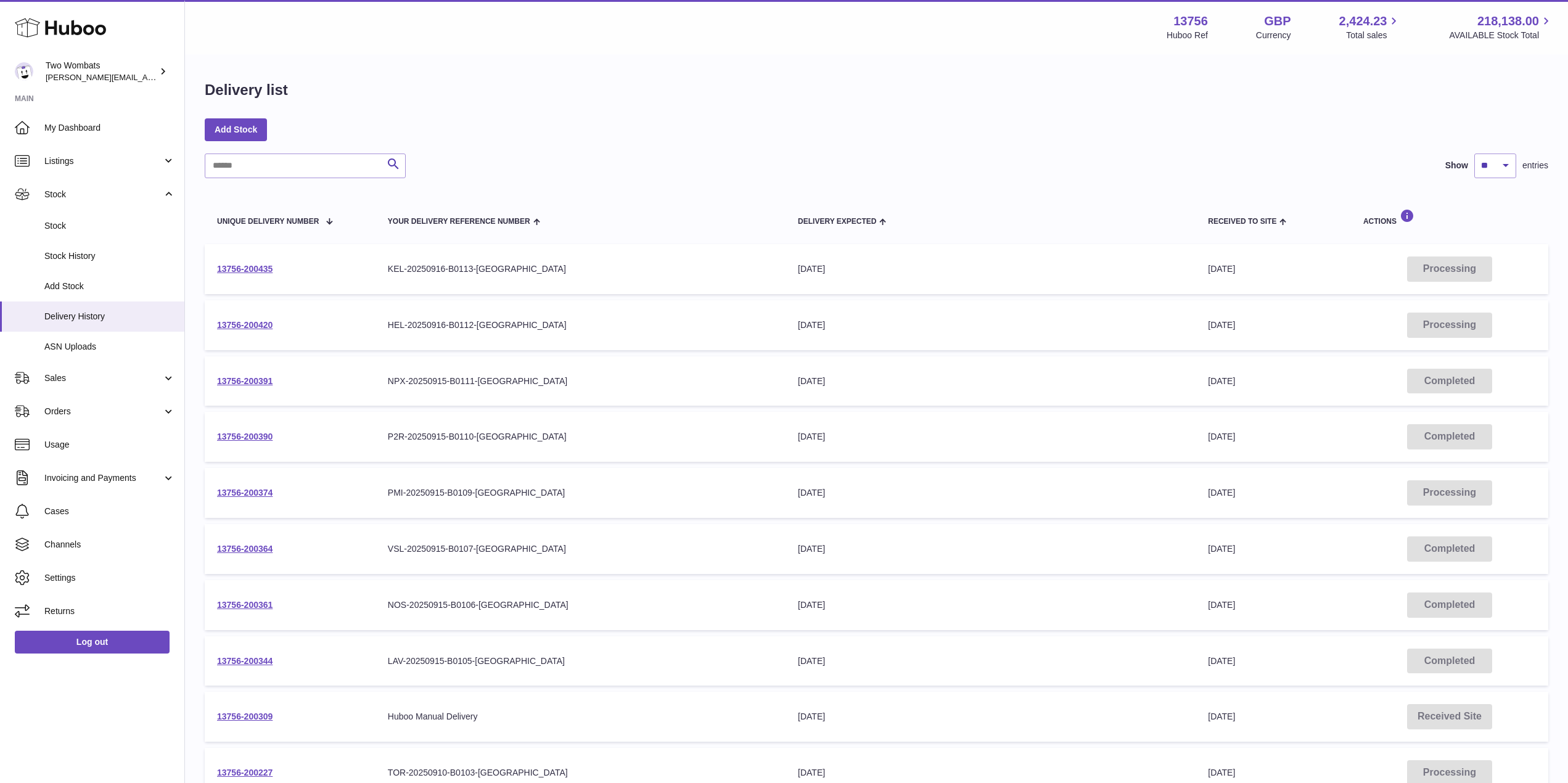
scroll to position [150, 0]
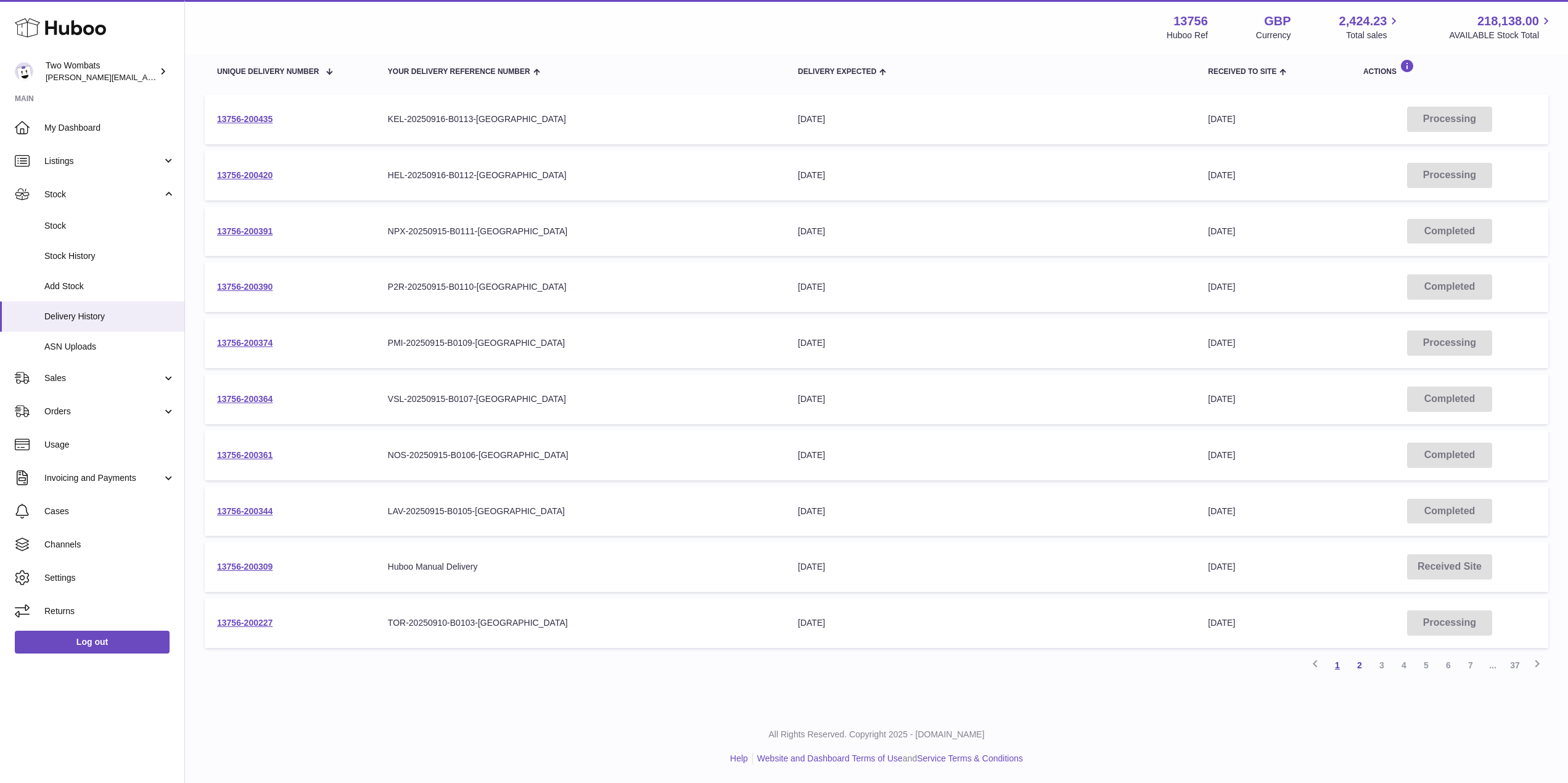
click at [1335, 667] on link "1" at bounding box center [1337, 665] width 22 height 22
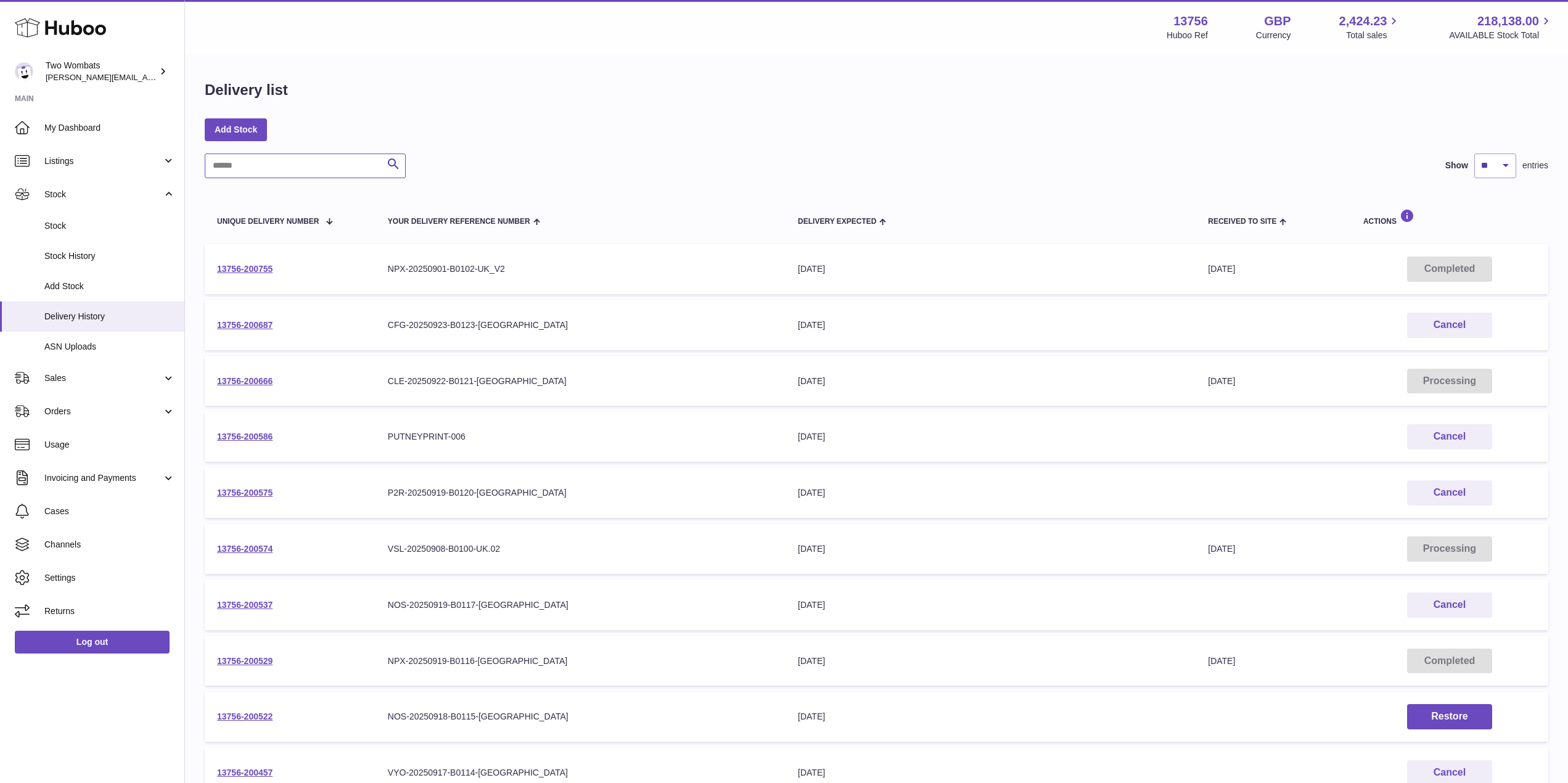
click at [265, 168] on input "text" at bounding box center [305, 166] width 201 height 25
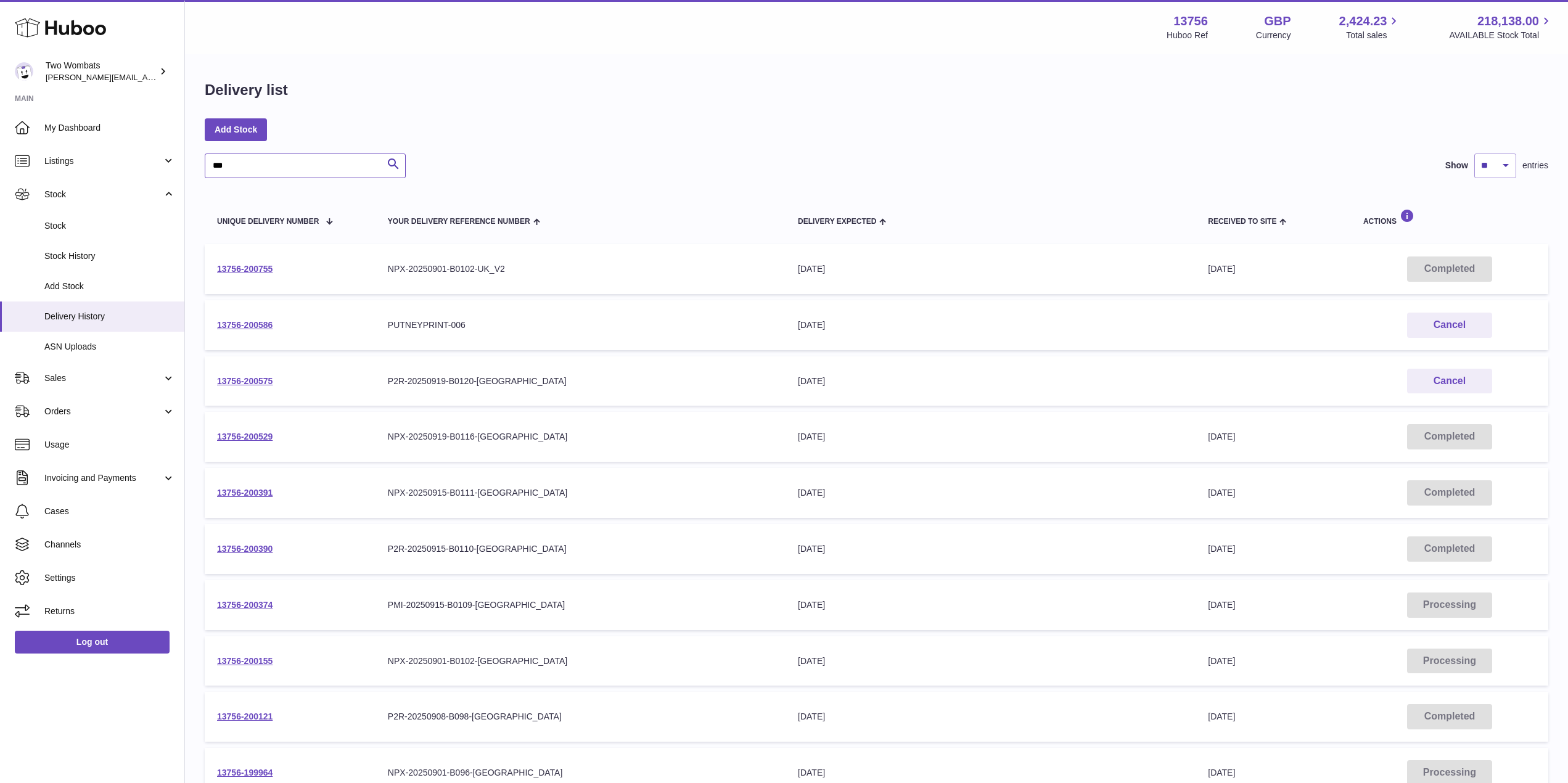
type input "***"
click at [261, 598] on td "13756-200374" at bounding box center [290, 606] width 171 height 50
click at [251, 613] on td "13756-200374" at bounding box center [290, 606] width 171 height 50
click at [257, 603] on link "13756-200374" at bounding box center [244, 605] width 55 height 10
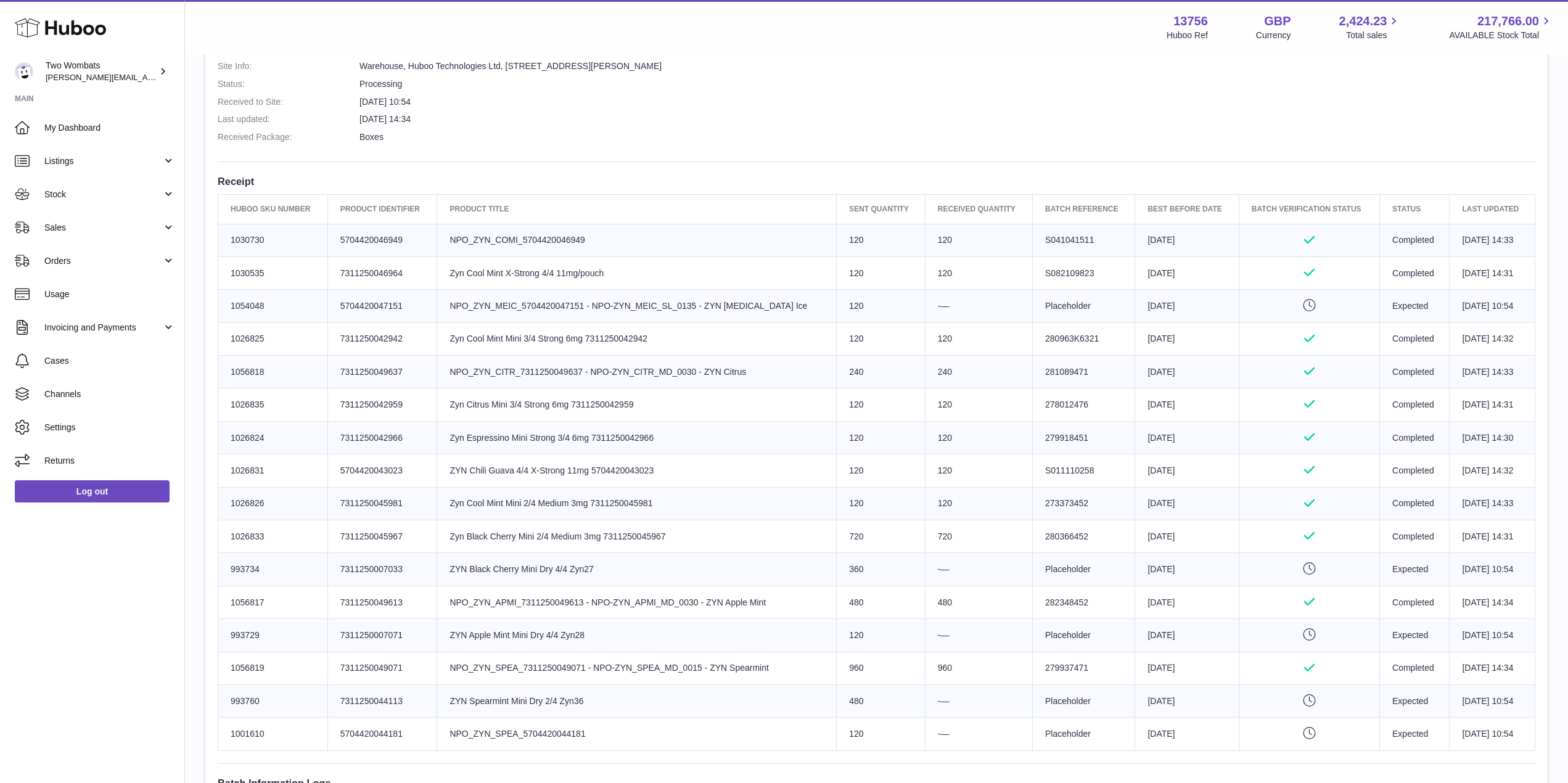
scroll to position [381, 0]
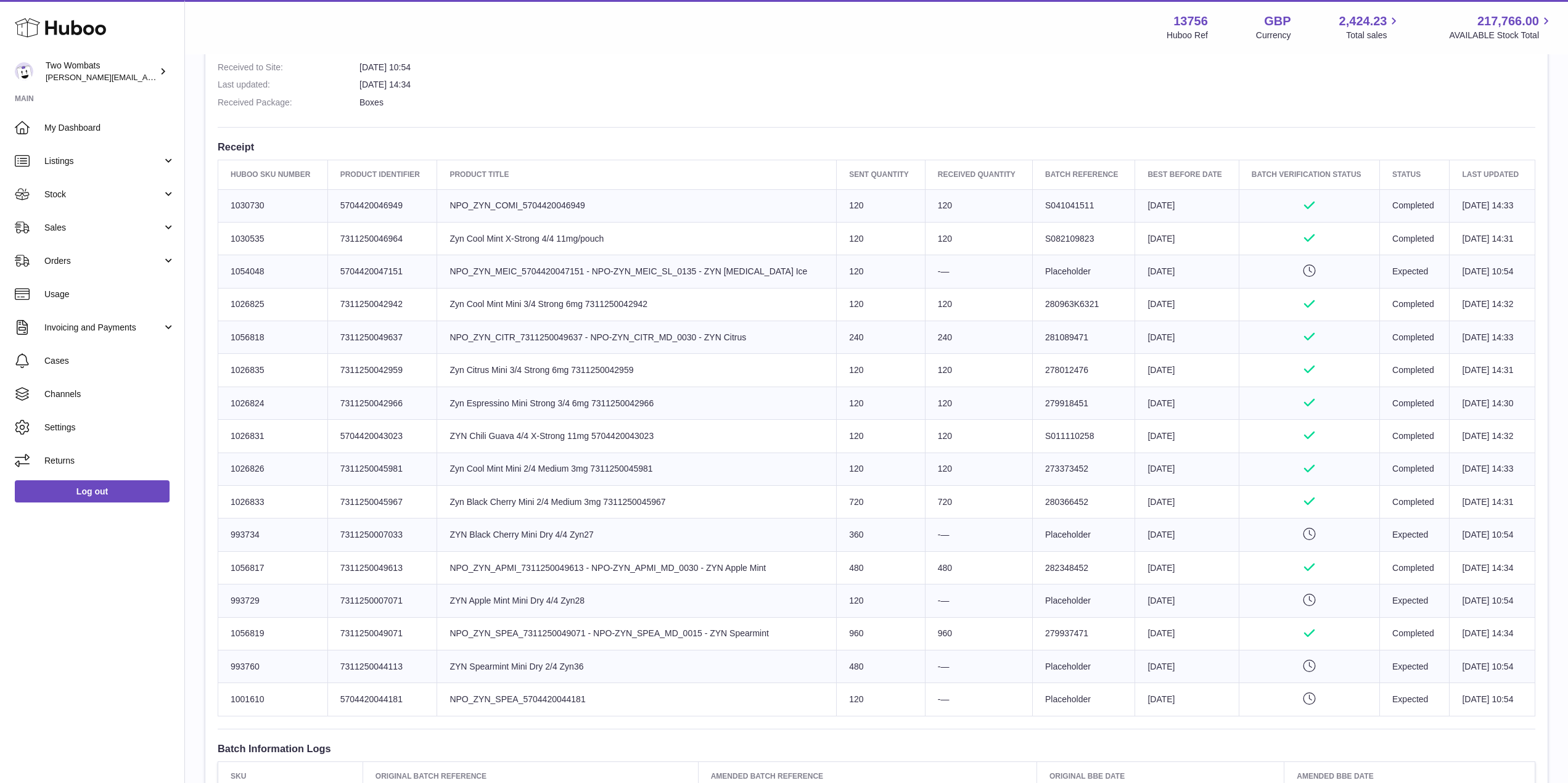
drag, startPoint x: 746, startPoint y: 258, endPoint x: 868, endPoint y: 267, distance: 122.3
click at [868, 267] on tr "Huboo SKU Number 1054048 Client Identifier 5704420047151 Product title NPO_ZYN_…" at bounding box center [877, 272] width 1317 height 33
drag, startPoint x: 783, startPoint y: 536, endPoint x: 949, endPoint y: 531, distance: 166.1
click at [949, 531] on tr "Huboo SKU Number 993734 Client Identifier 7311250007033 Product title ZYN Black…" at bounding box center [877, 535] width 1317 height 33
click at [949, 531] on td "-—" at bounding box center [978, 535] width 107 height 33
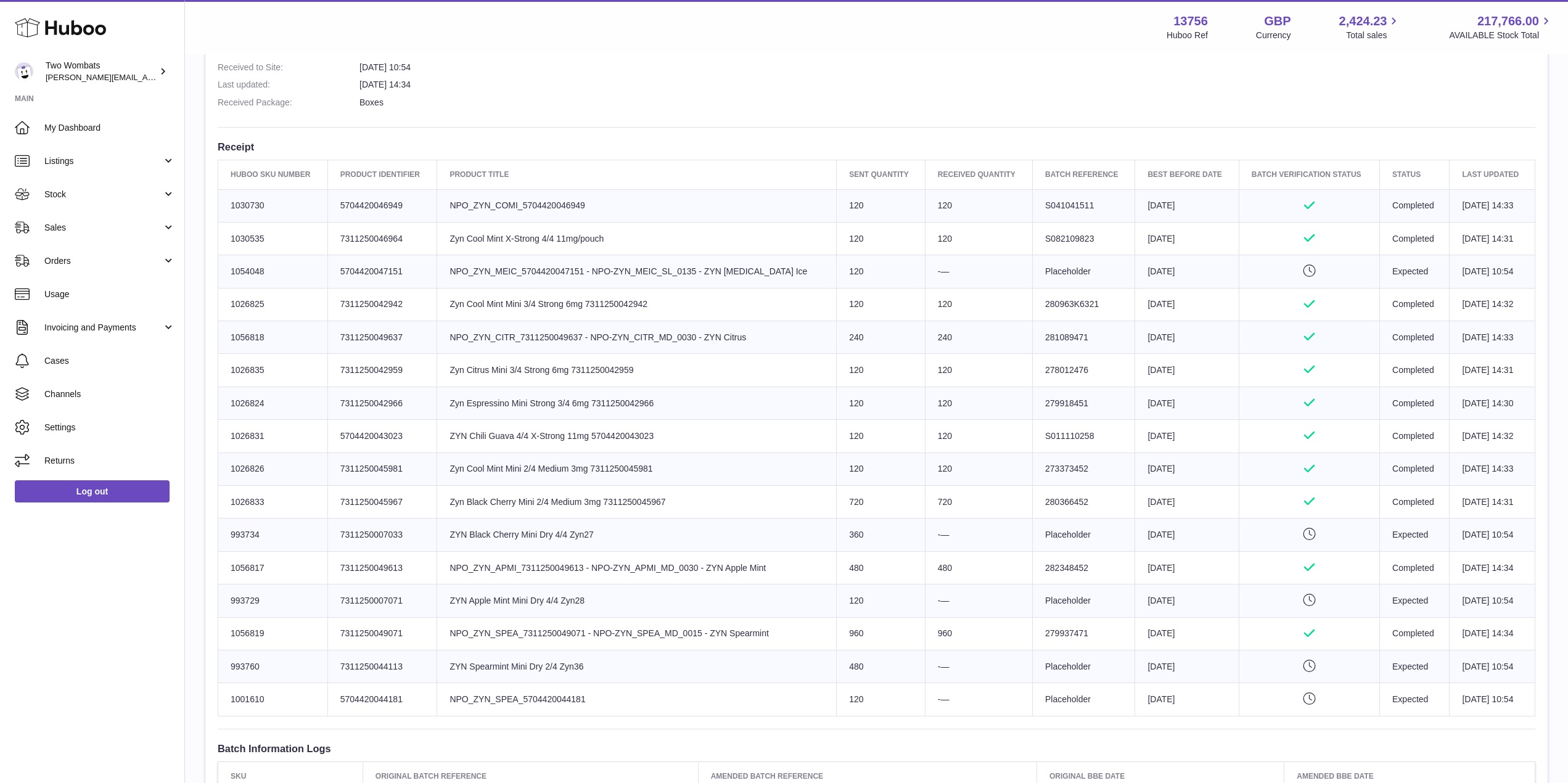
drag, startPoint x: 949, startPoint y: 531, endPoint x: 793, endPoint y: 529, distance: 156.0
click at [793, 529] on tr "Huboo SKU Number 993734 Client Identifier 7311250007033 Product title ZYN Black…" at bounding box center [877, 535] width 1317 height 33
click at [932, 607] on td "-—" at bounding box center [978, 601] width 107 height 33
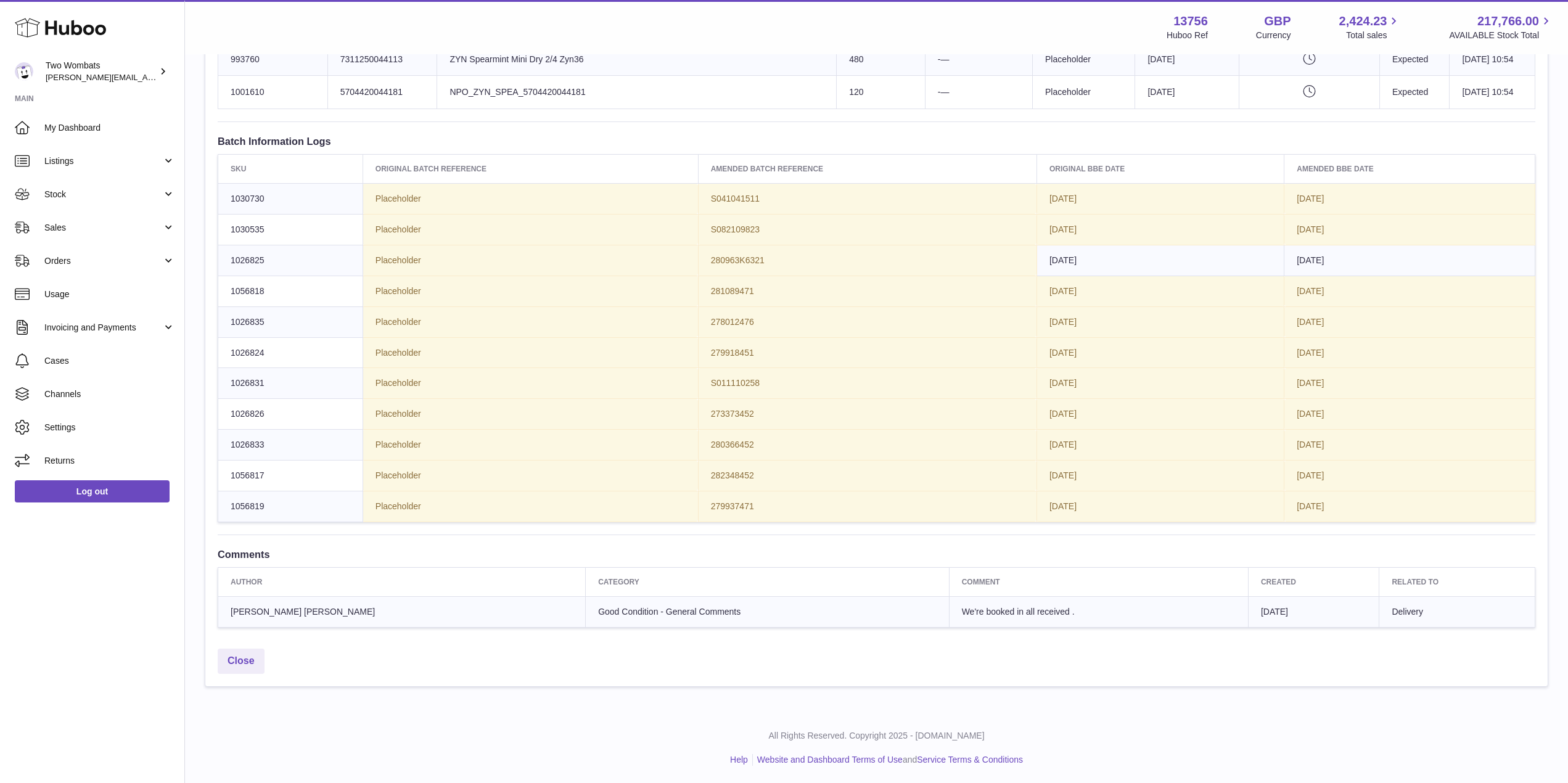
scroll to position [988, 0]
drag, startPoint x: 970, startPoint y: 613, endPoint x: 846, endPoint y: 616, distance: 124.0
click at [949, 616] on td "We're booked in all received ." at bounding box center [1099, 612] width 299 height 31
copy span "We're booked in all received ."
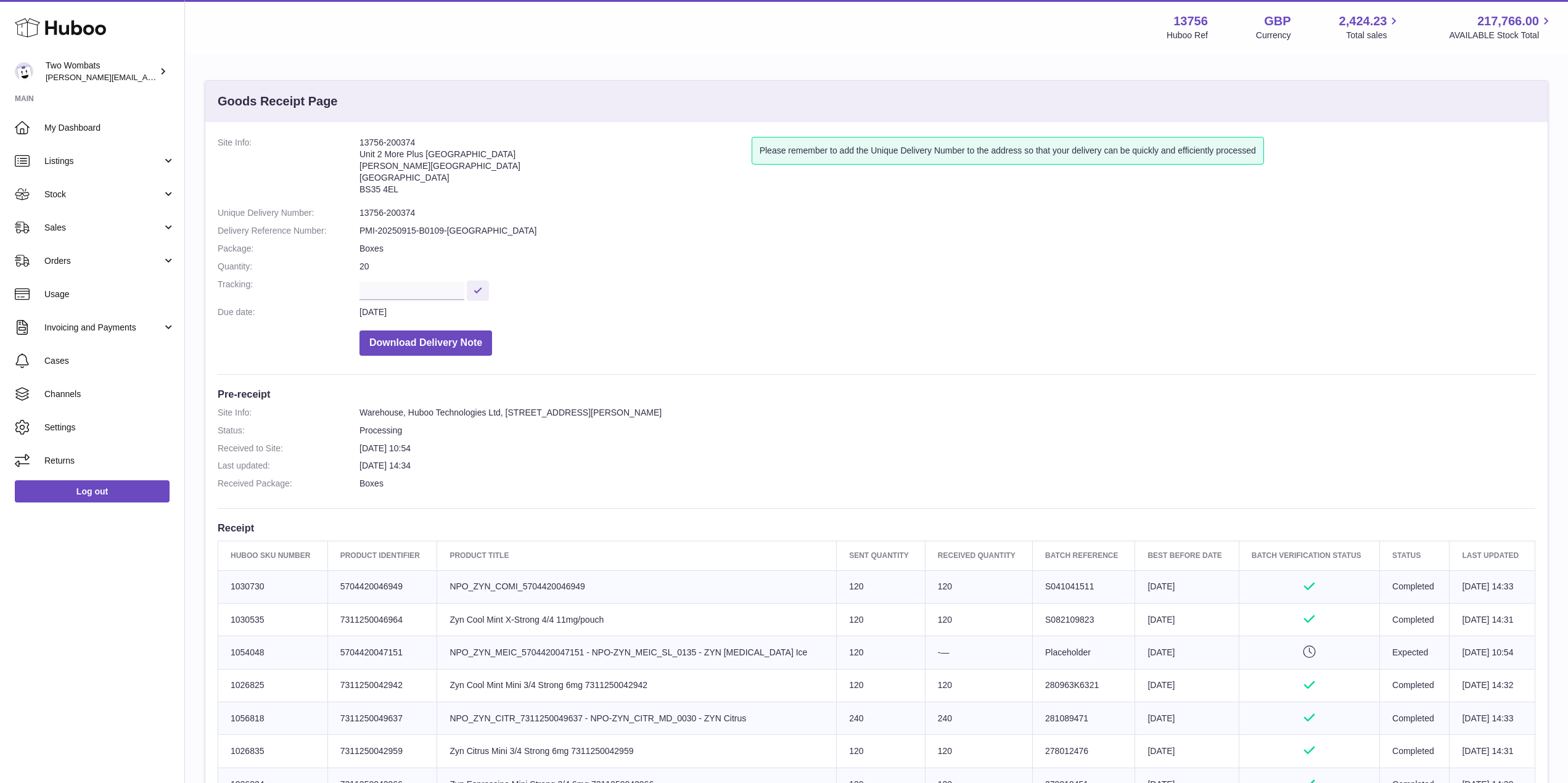
drag, startPoint x: 420, startPoint y: 139, endPoint x: 343, endPoint y: 149, distance: 77.6
click at [343, 149] on dl "Site Info: 13756-200374 Unit 2 More Plus Central Park Hudson Ave Severn Beach B…" at bounding box center [877, 249] width 1318 height 225
copy dl "13756-200374"
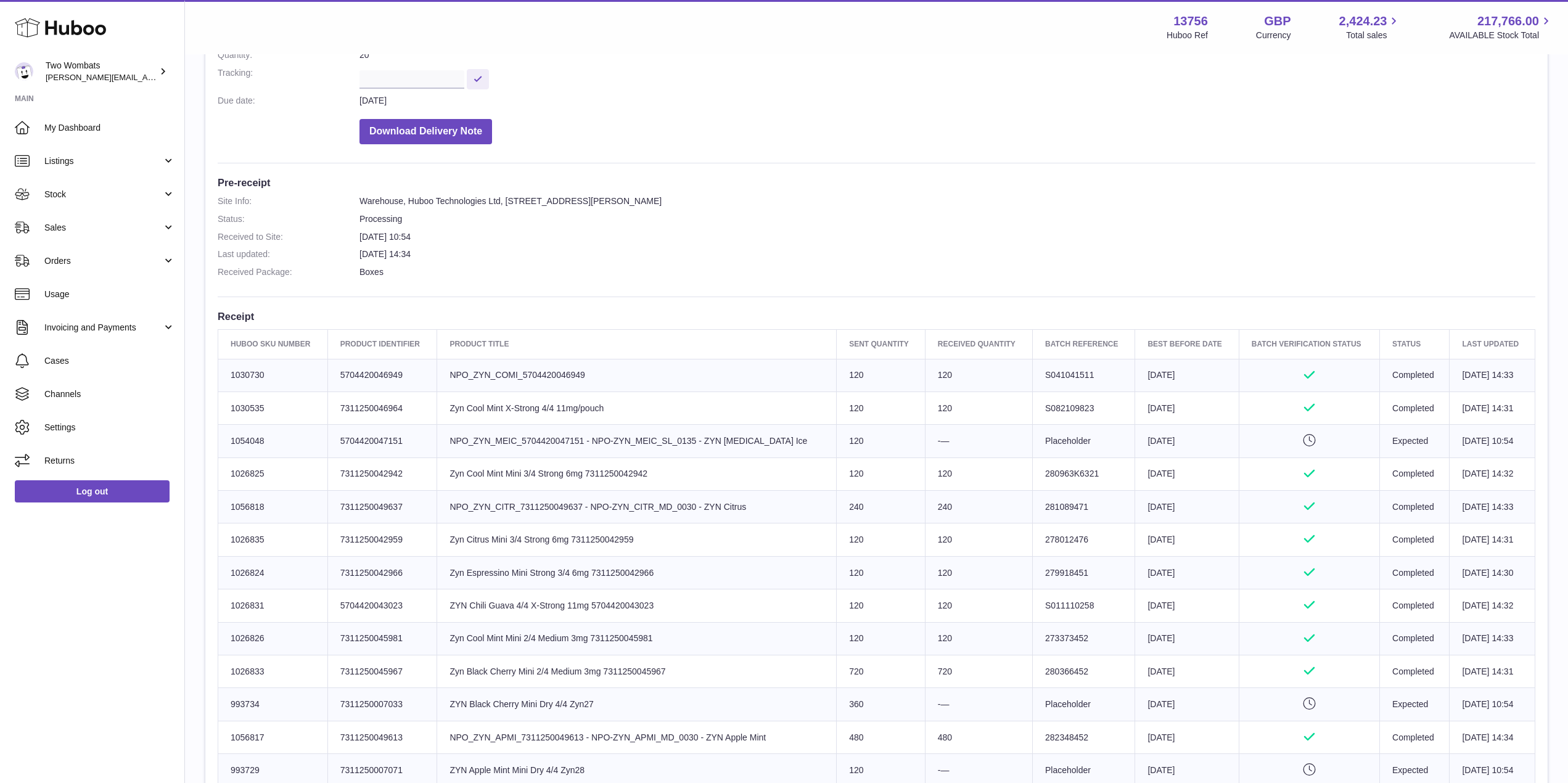
scroll to position [210, 0]
